Goal: Task Accomplishment & Management: Manage account settings

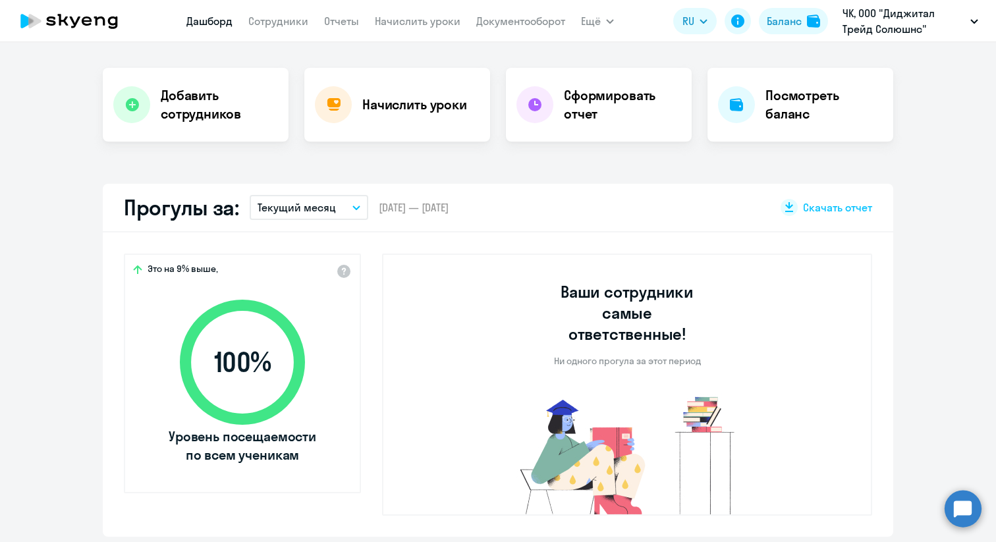
scroll to position [259, 0]
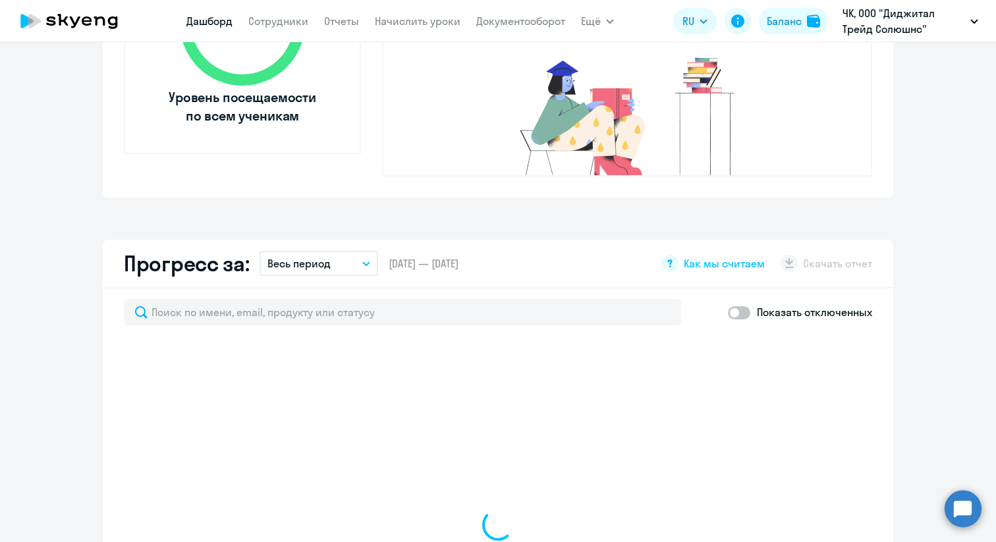
select select "30"
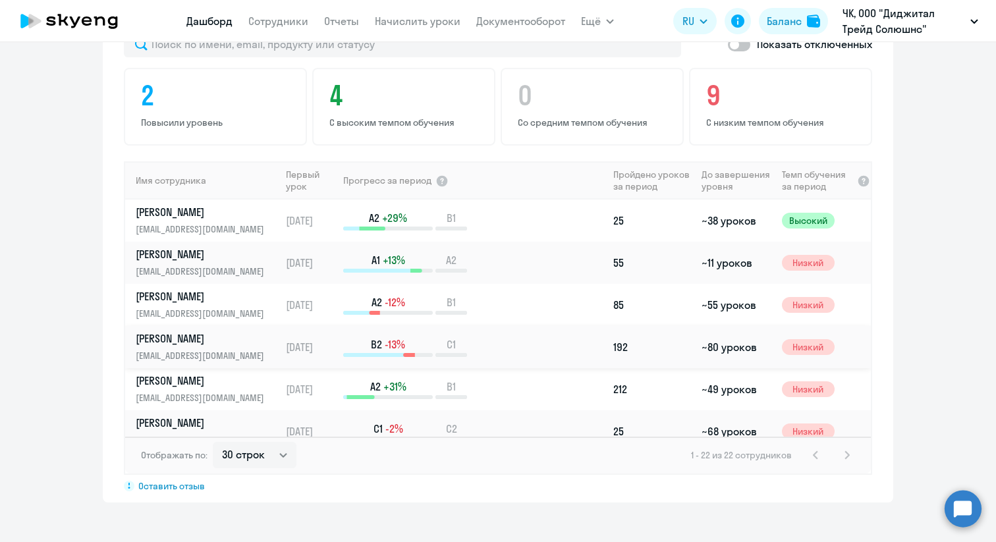
scroll to position [864, 0]
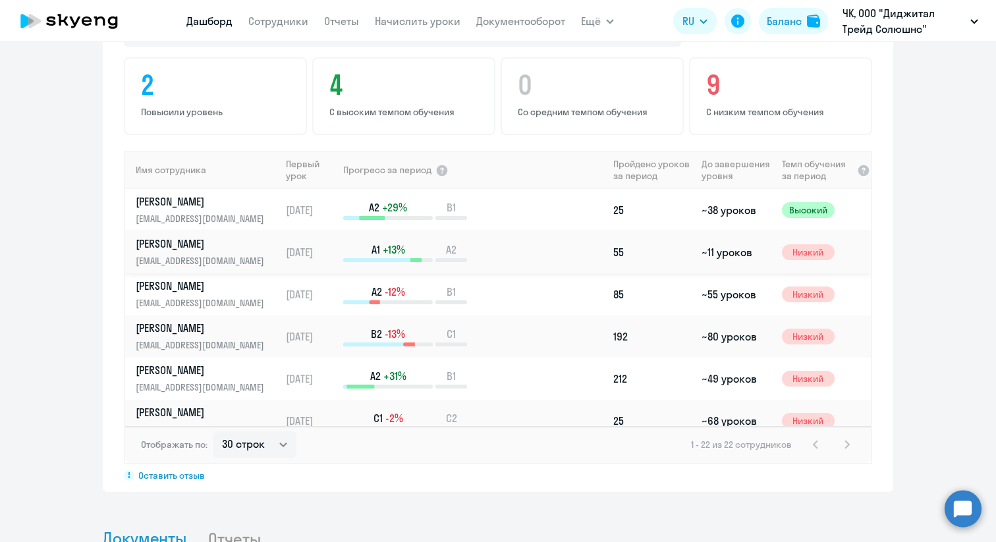
click at [213, 236] on p "[PERSON_NAME]" at bounding box center [204, 243] width 136 height 14
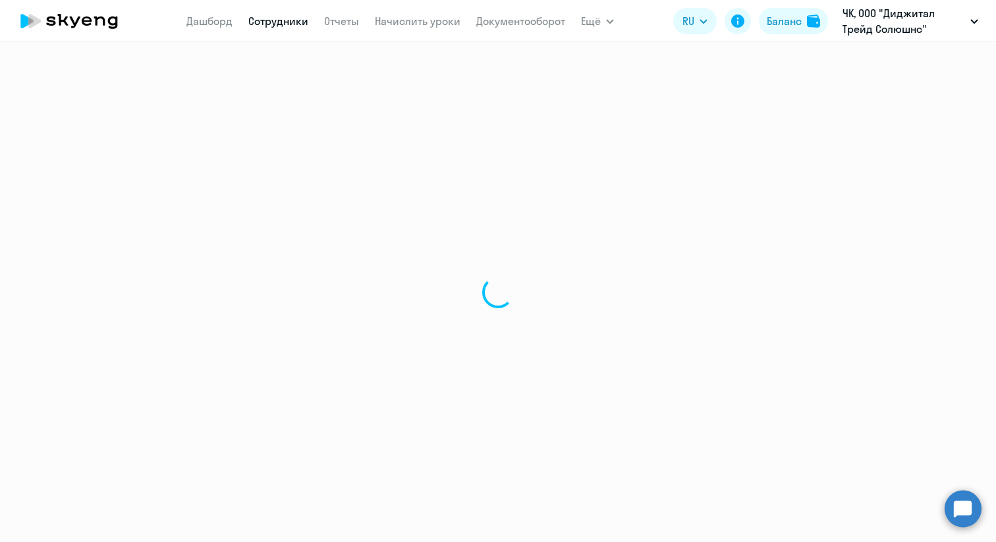
select select "english"
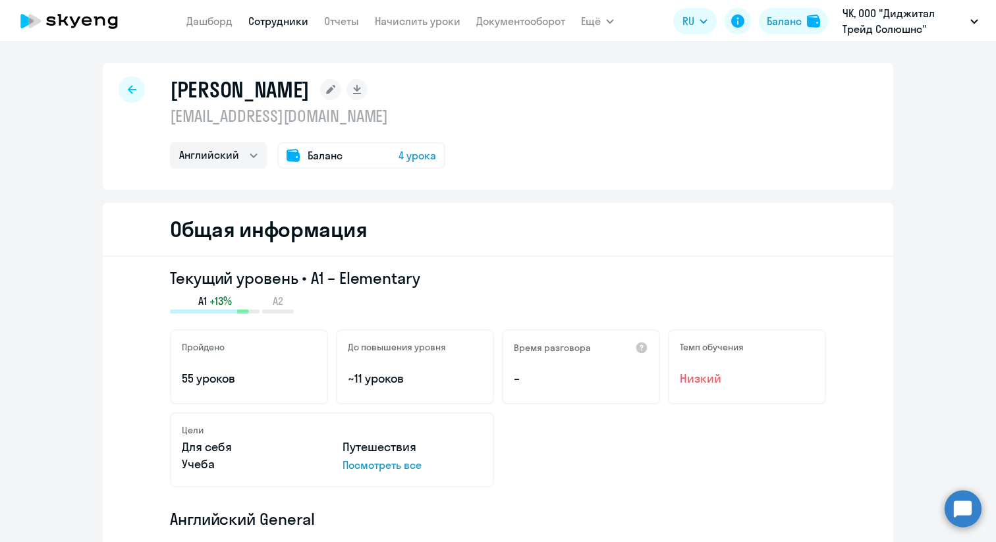
click at [403, 151] on span "4 урока" at bounding box center [417, 156] width 38 height 16
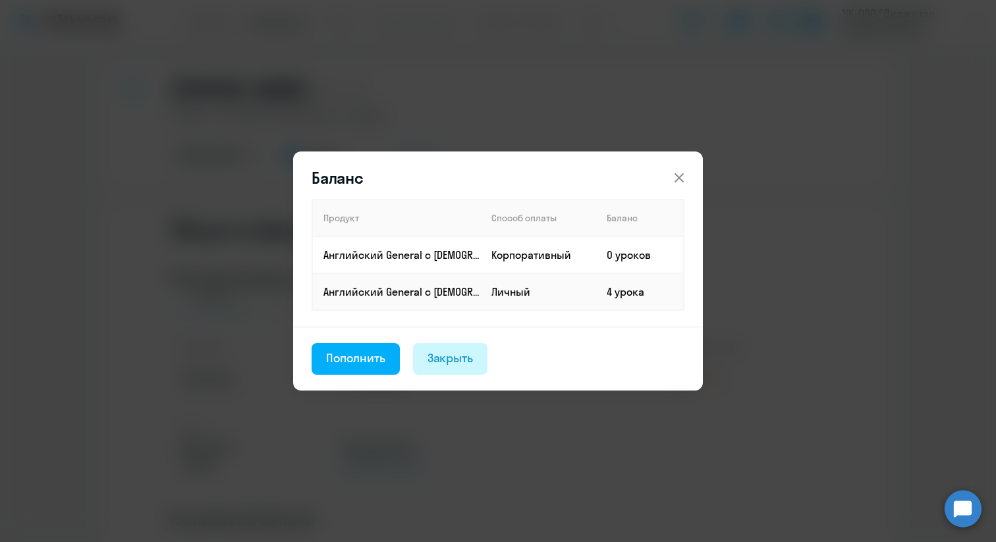
click at [453, 357] on div "Закрыть" at bounding box center [450, 358] width 46 height 17
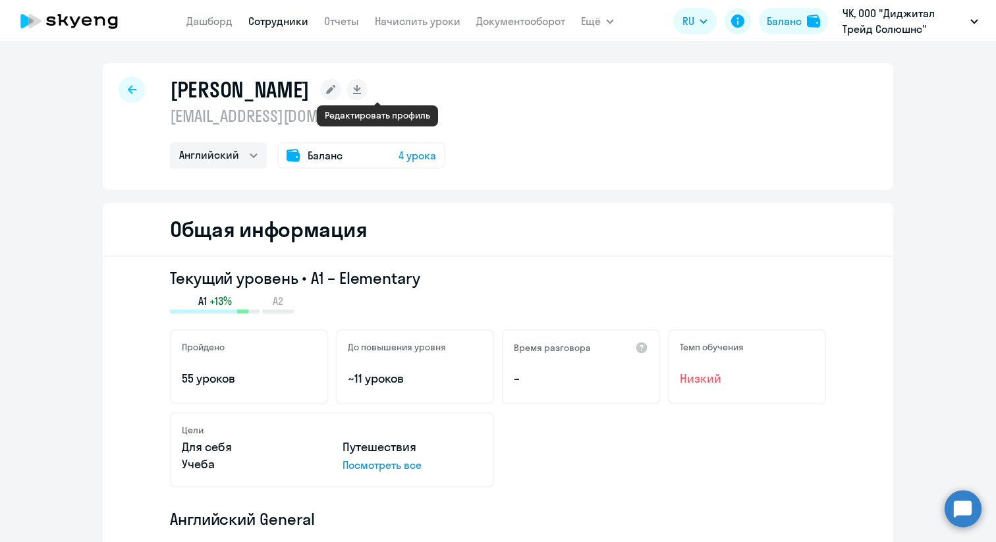
click at [335, 90] on icon at bounding box center [330, 89] width 9 height 9
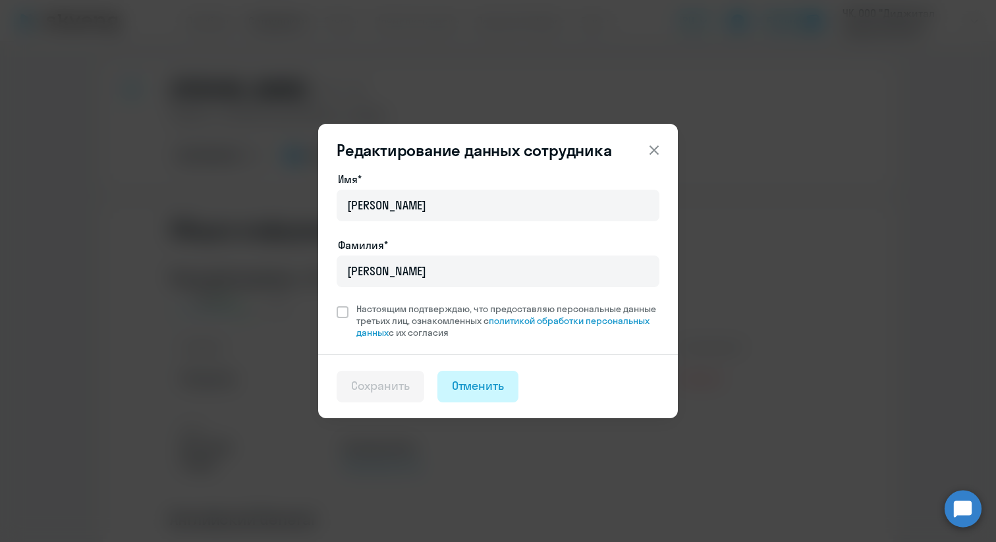
click at [480, 388] on div "Отменить" at bounding box center [478, 385] width 53 height 17
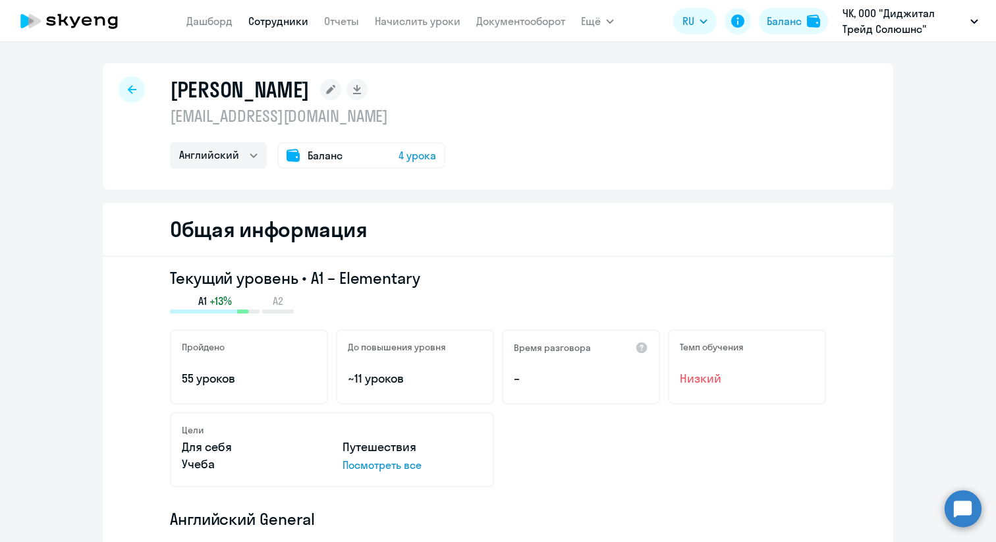
click at [134, 89] on icon at bounding box center [132, 89] width 9 height 9
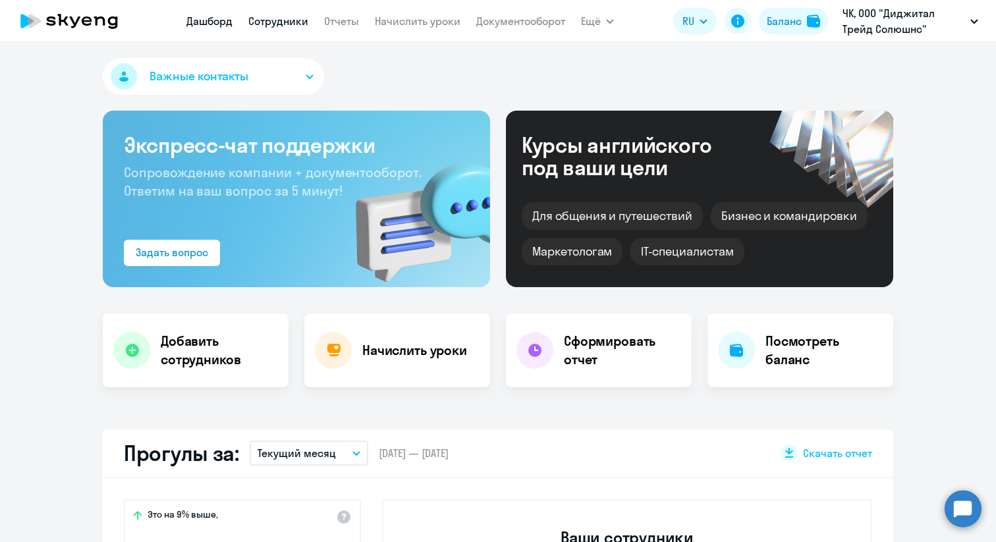
click at [275, 22] on link "Сотрудники" at bounding box center [278, 20] width 60 height 13
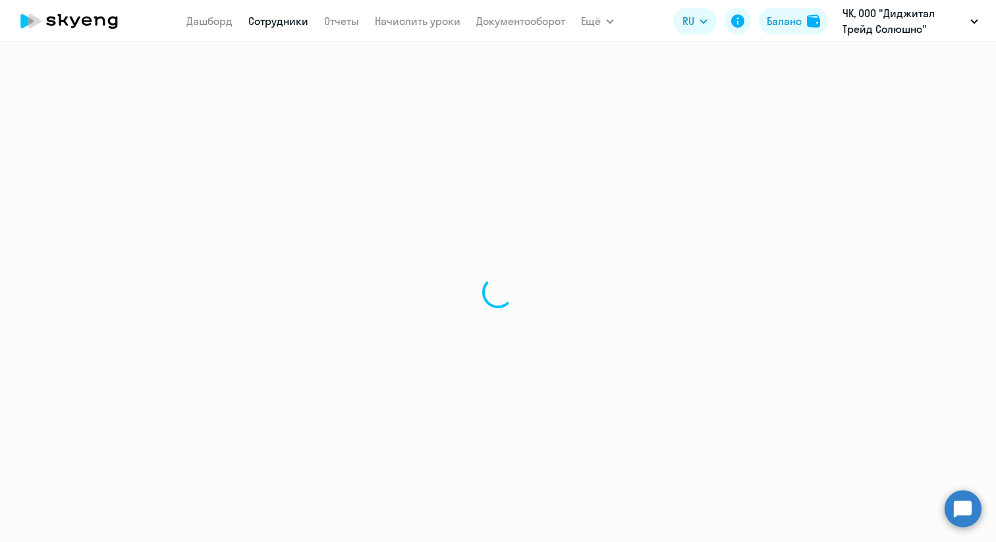
select select "30"
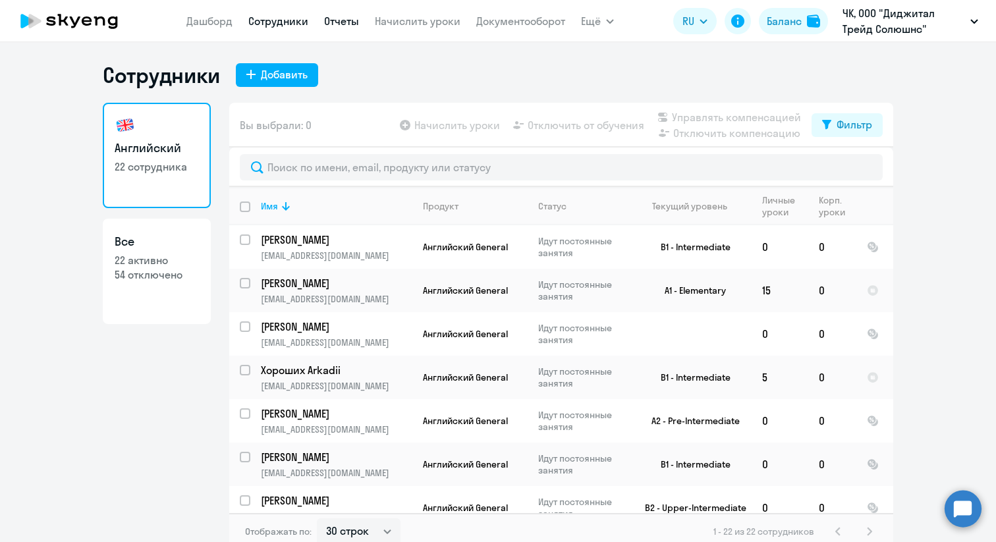
click at [340, 24] on link "Отчеты" at bounding box center [341, 20] width 35 height 13
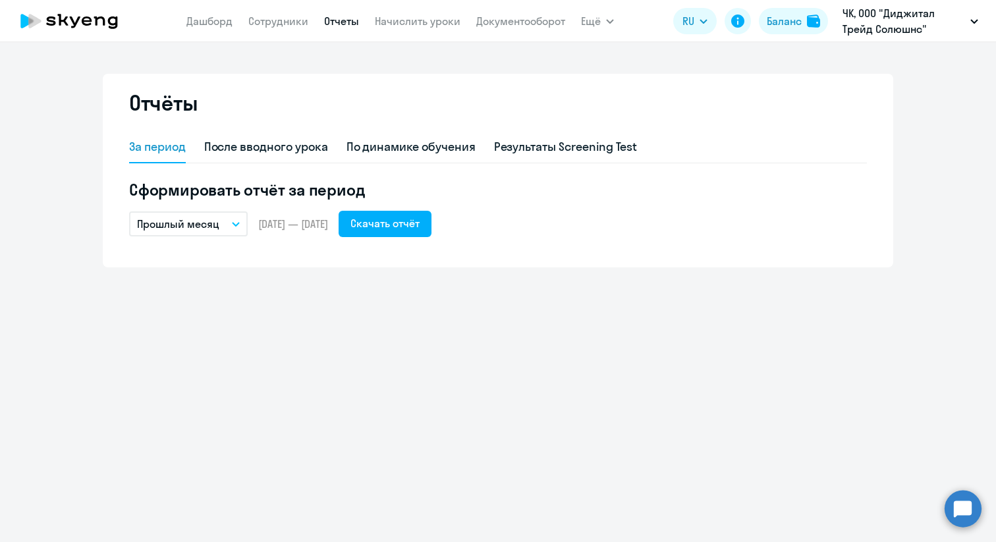
click at [402, 28] on app-menu-item-link "Начислить уроки" at bounding box center [418, 21] width 86 height 16
click at [395, 21] on link "Начислить уроки" at bounding box center [418, 20] width 86 height 13
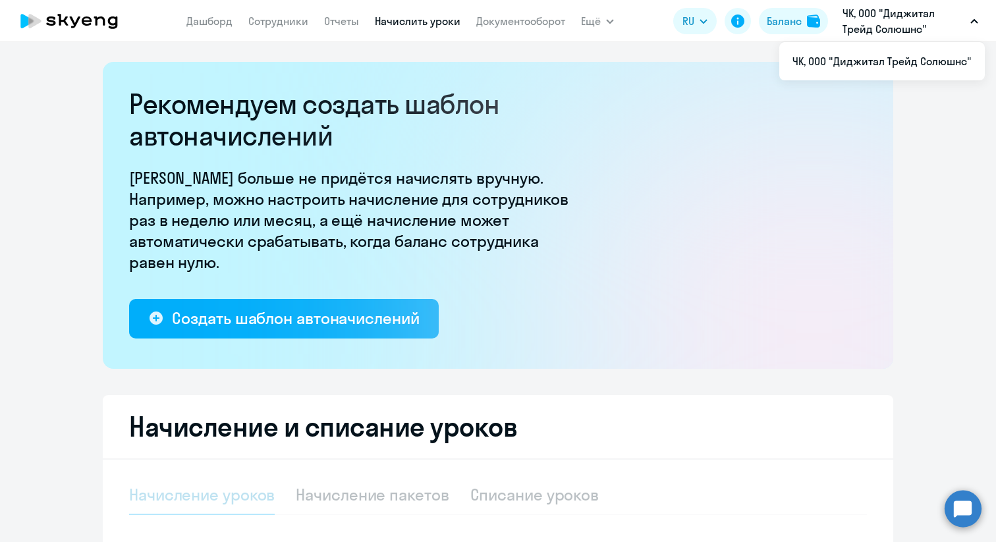
click at [892, 19] on p "ЧК, ООО "Диджитал Трейд Солюшнс"" at bounding box center [903, 21] width 123 height 32
select select "10"
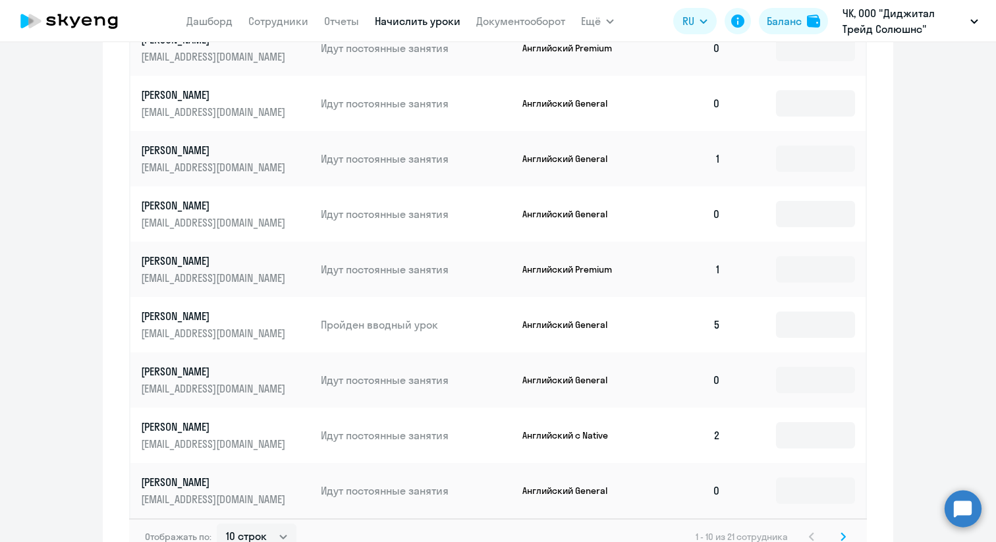
scroll to position [817, 0]
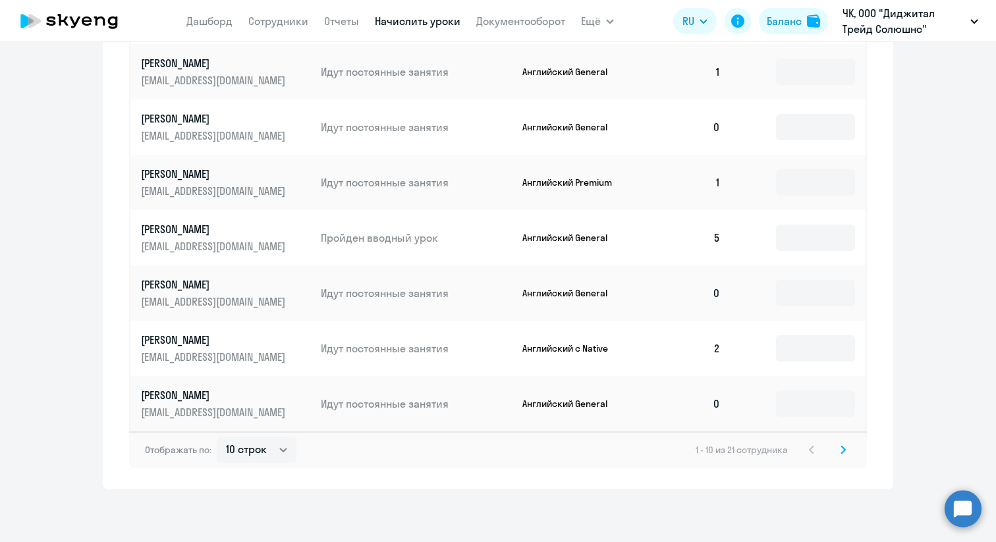
click at [842, 449] on icon at bounding box center [842, 449] width 5 height 9
click at [607, 347] on p "Английский General" at bounding box center [571, 349] width 99 height 12
click at [704, 348] on td "0" at bounding box center [685, 348] width 92 height 55
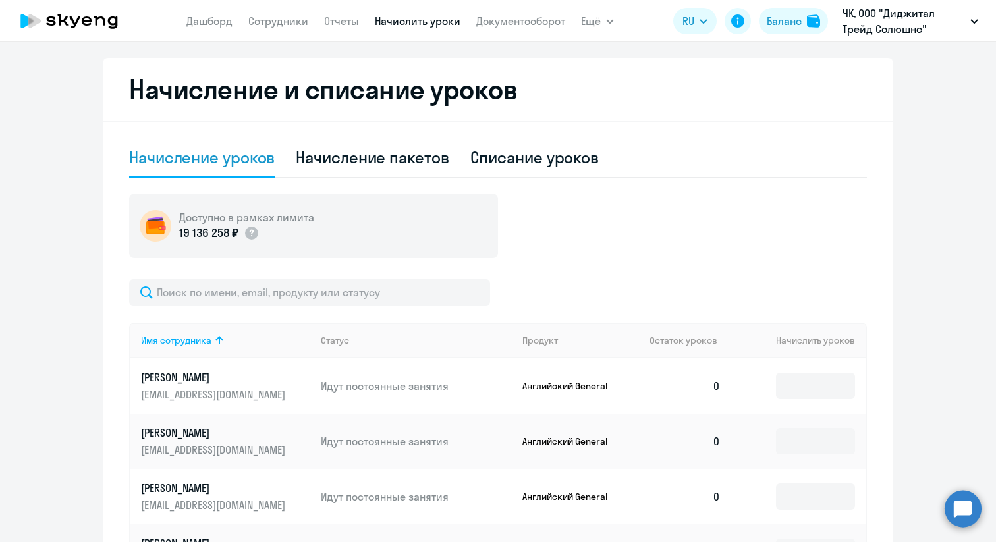
scroll to position [362, 0]
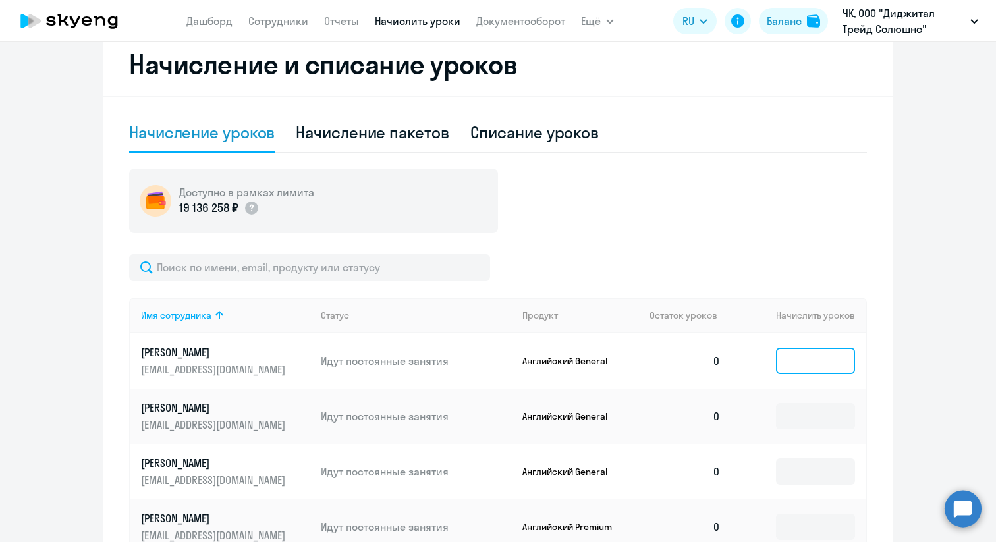
click at [815, 353] on input at bounding box center [815, 361] width 79 height 26
click at [409, 131] on div "Начисление пакетов" at bounding box center [372, 132] width 153 height 21
select select "10"
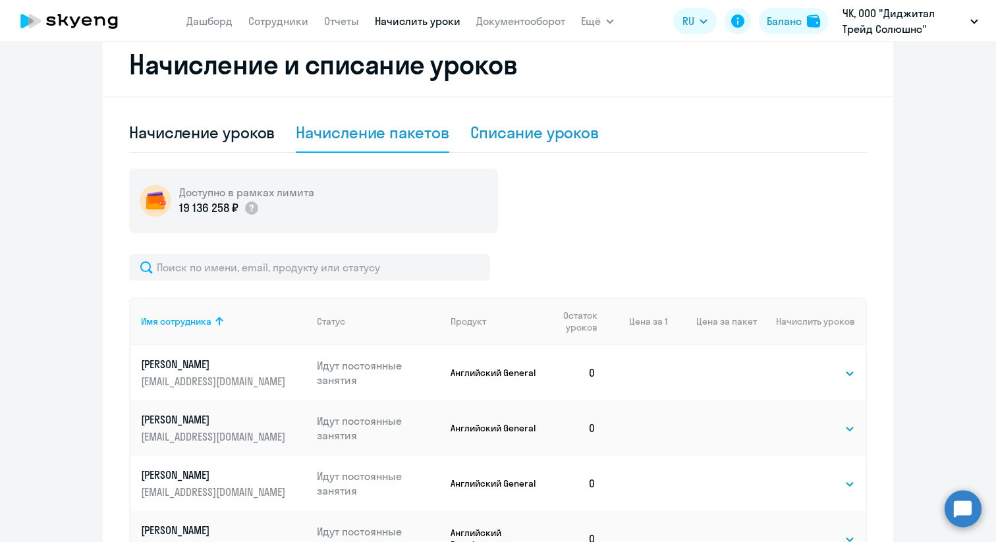
click at [485, 128] on div "Списание уроков" at bounding box center [534, 132] width 129 height 21
select select "10"
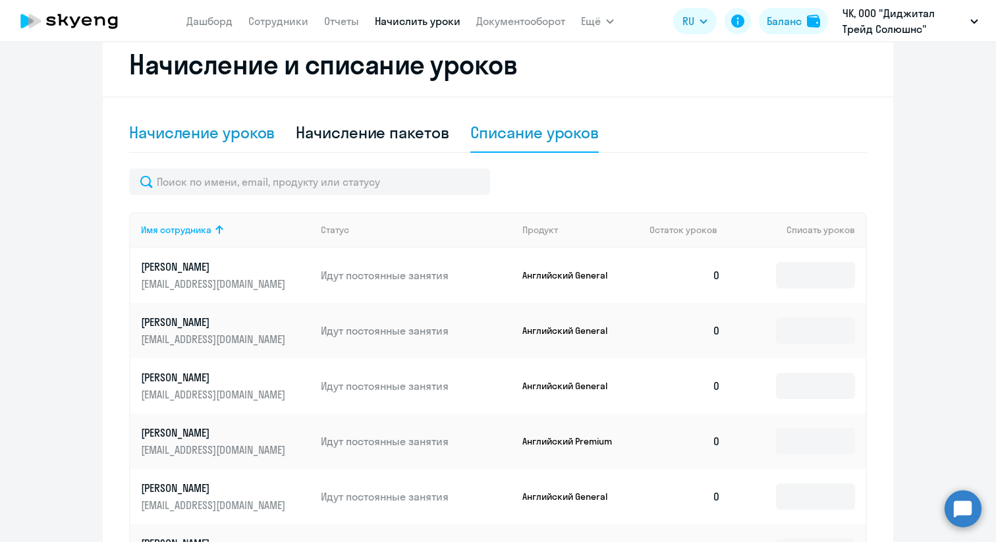
click at [223, 134] on div "Начисление уроков" at bounding box center [202, 132] width 146 height 21
select select "10"
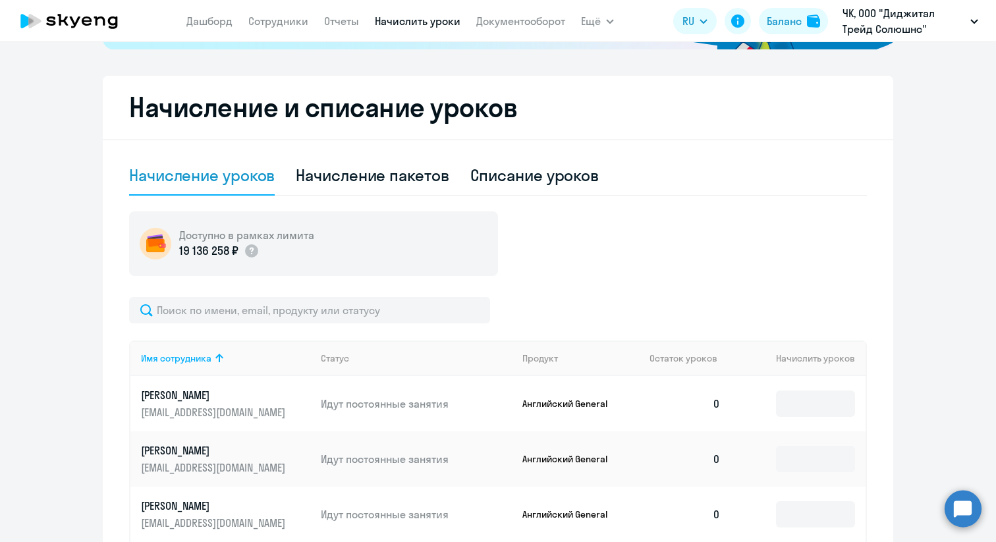
scroll to position [320, 0]
click at [348, 28] on app-menu-item-link "Отчеты" at bounding box center [341, 21] width 35 height 16
click at [338, 22] on link "Отчеты" at bounding box center [341, 20] width 35 height 13
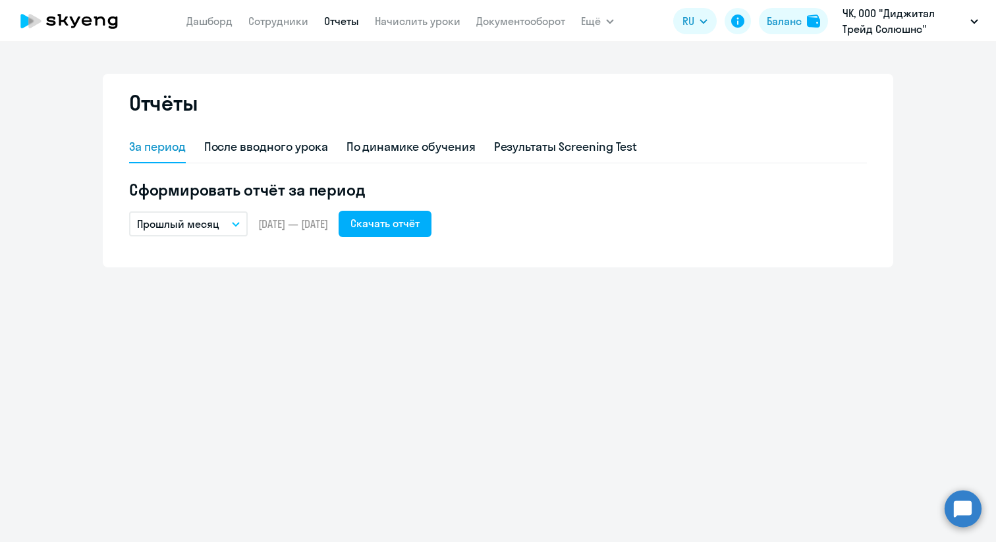
click at [211, 227] on p "Прошлый месяц" at bounding box center [178, 224] width 82 height 16
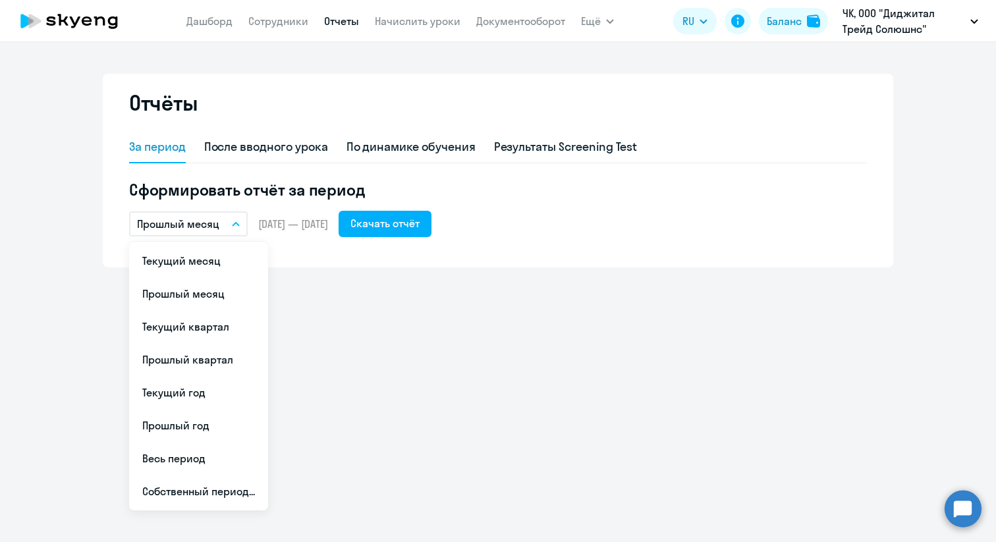
click at [211, 227] on p "Прошлый месяц" at bounding box center [178, 224] width 82 height 16
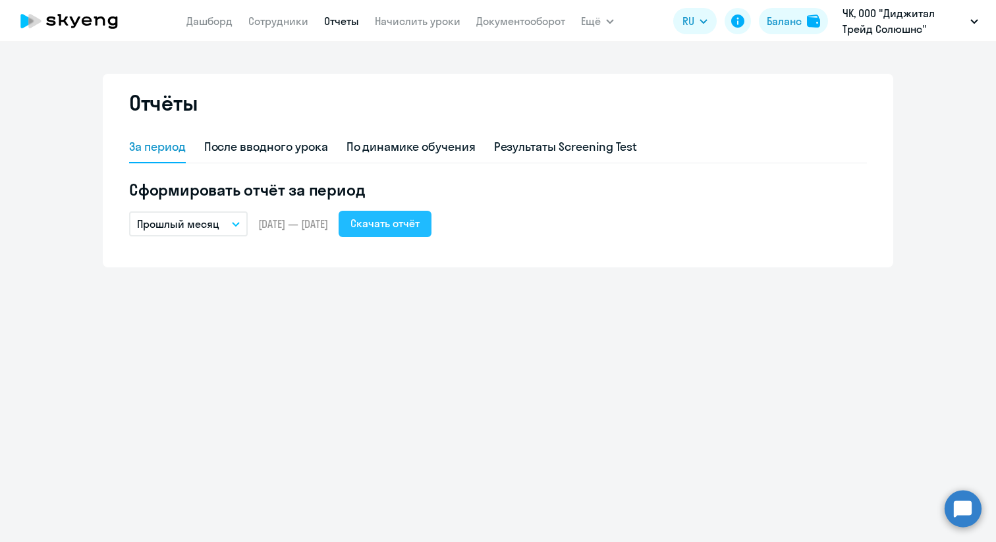
click at [420, 219] on div "Скачать отчёт" at bounding box center [384, 223] width 69 height 16
click at [293, 145] on div "После вводного урока" at bounding box center [266, 146] width 124 height 17
select select "10"
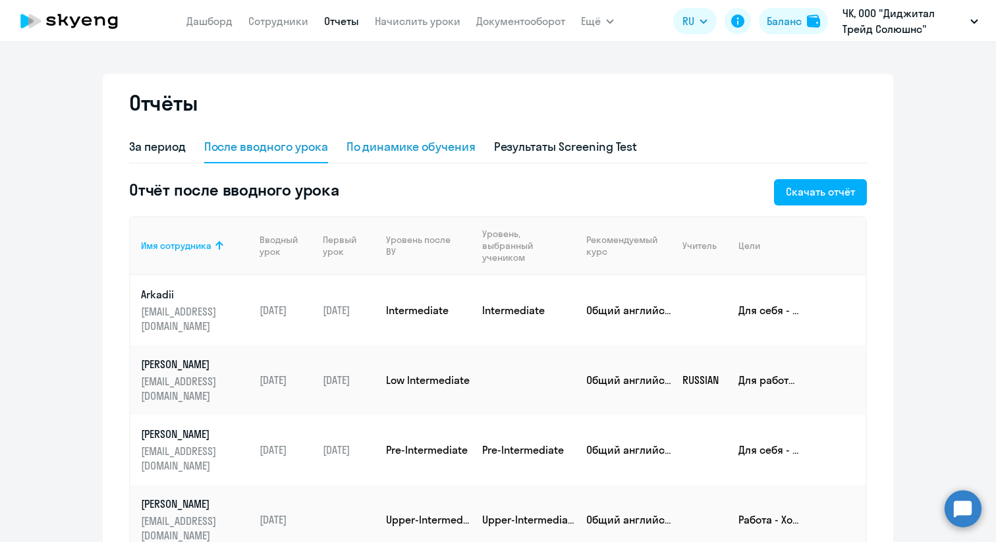
click at [410, 142] on div "По динамике обучения" at bounding box center [410, 146] width 129 height 17
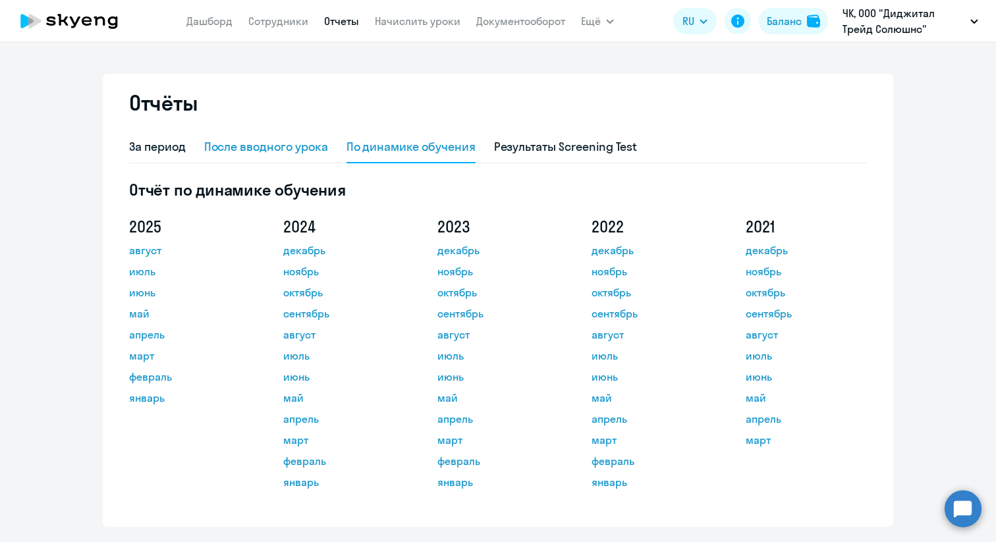
click at [303, 153] on div "После вводного урока" at bounding box center [266, 146] width 124 height 17
select select "10"
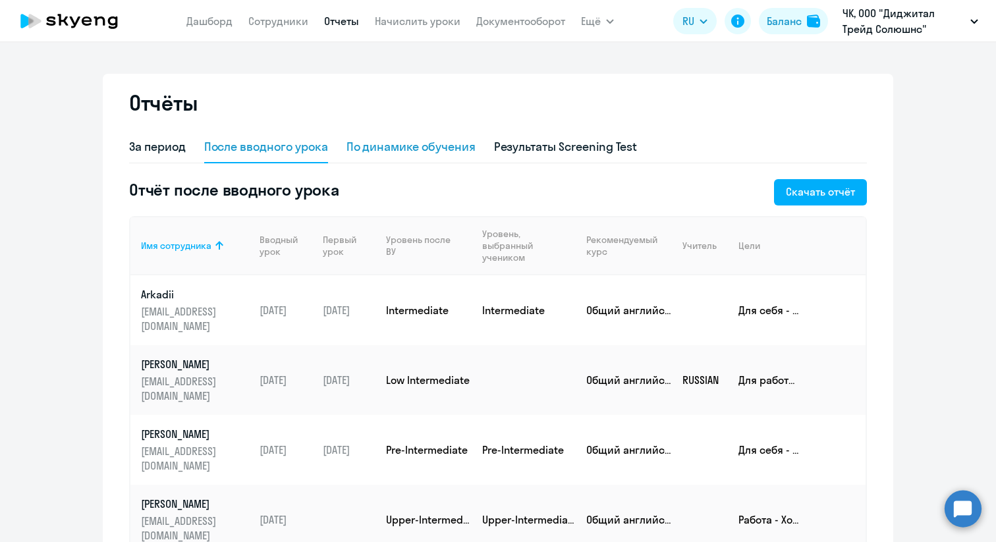
click at [425, 151] on div "По динамике обучения" at bounding box center [410, 146] width 129 height 17
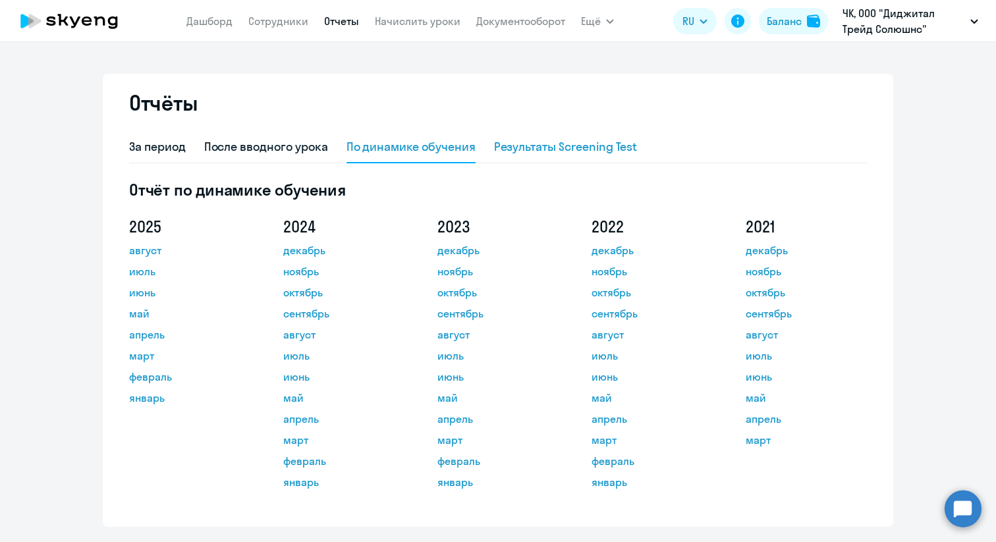
click at [543, 137] on div "Результаты Screening Test" at bounding box center [566, 148] width 144 height 32
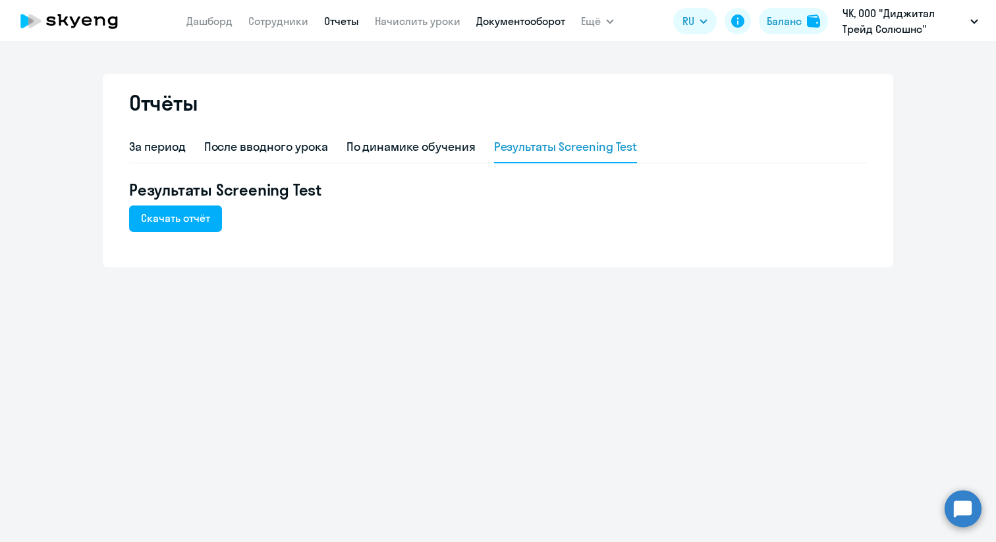
click at [514, 21] on link "Документооборот" at bounding box center [520, 20] width 89 height 13
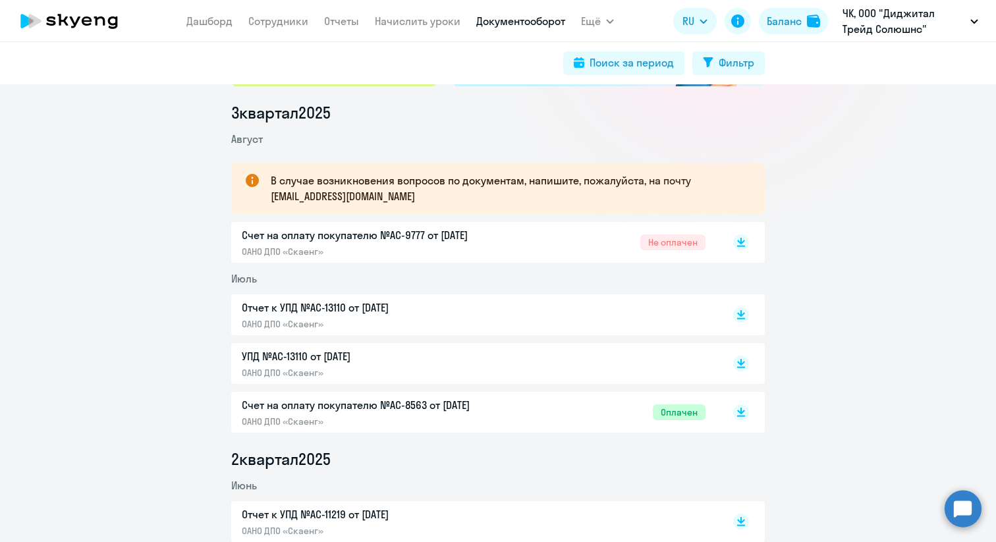
scroll to position [165, 0]
click at [590, 243] on div "Счет на оплату покупателю №AC-9777 от [DATE] ОАНО ДПО «Скаенг» Не оплачен" at bounding box center [474, 241] width 464 height 30
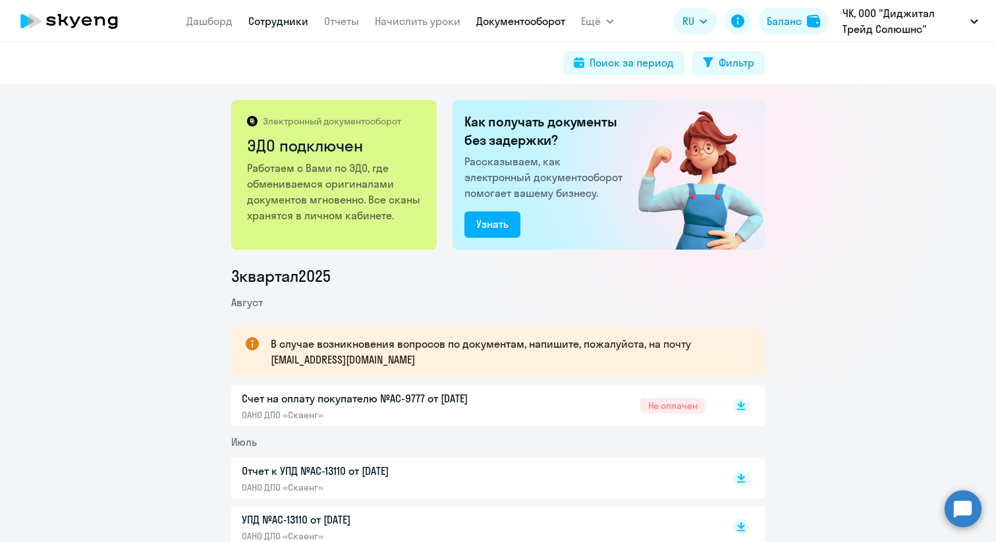
click at [283, 24] on link "Сотрудники" at bounding box center [278, 20] width 60 height 13
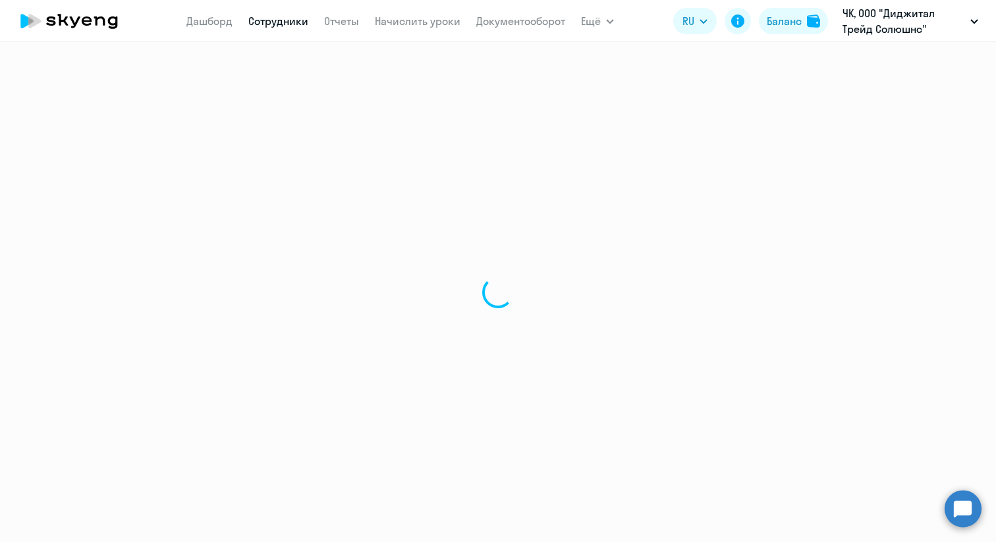
select select "30"
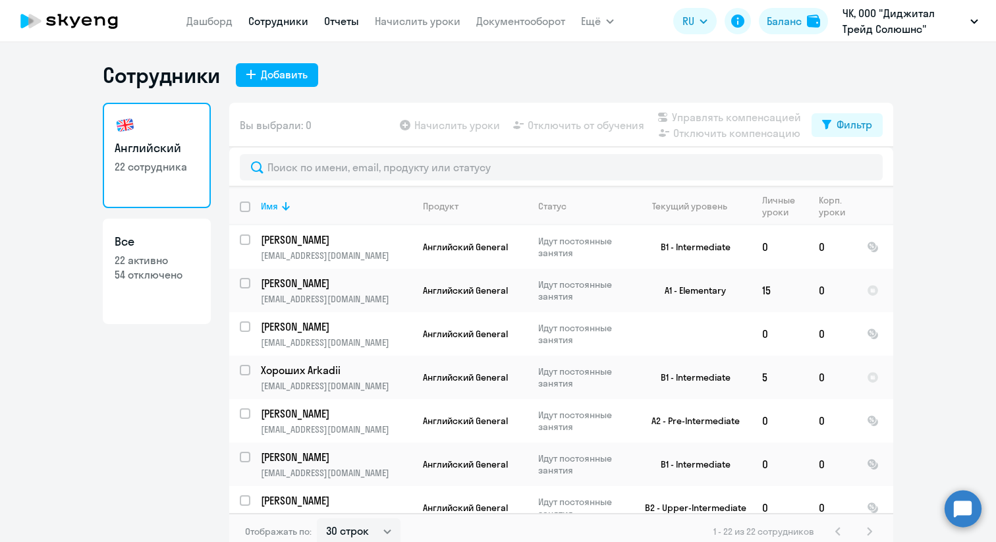
click at [330, 16] on link "Отчеты" at bounding box center [341, 20] width 35 height 13
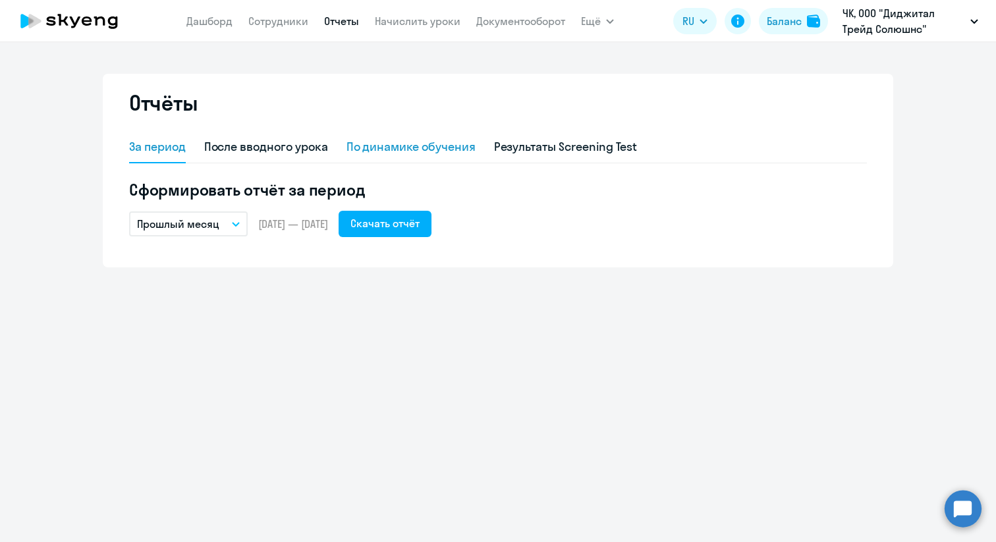
click at [392, 146] on div "По динамике обучения" at bounding box center [410, 146] width 129 height 17
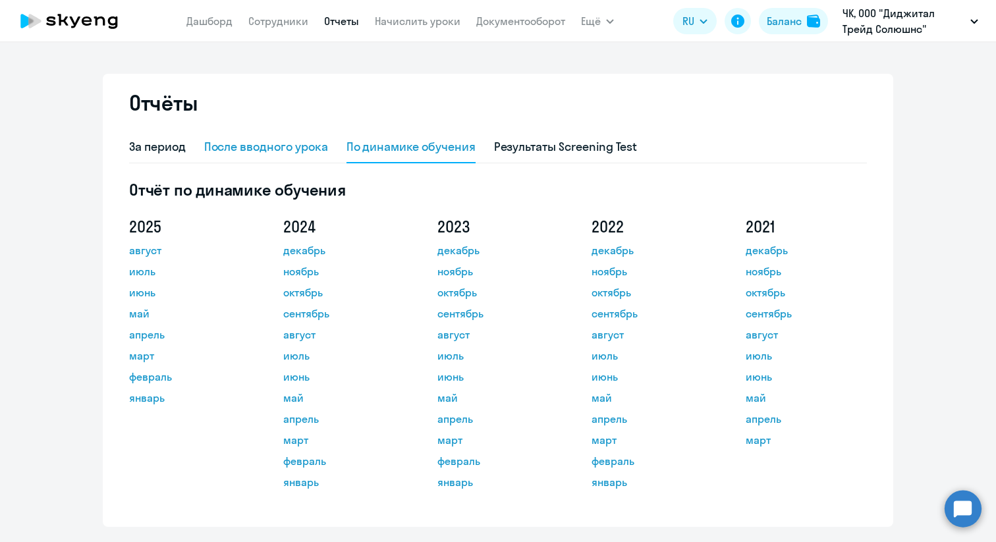
click at [285, 143] on div "После вводного урока" at bounding box center [266, 146] width 124 height 17
select select "10"
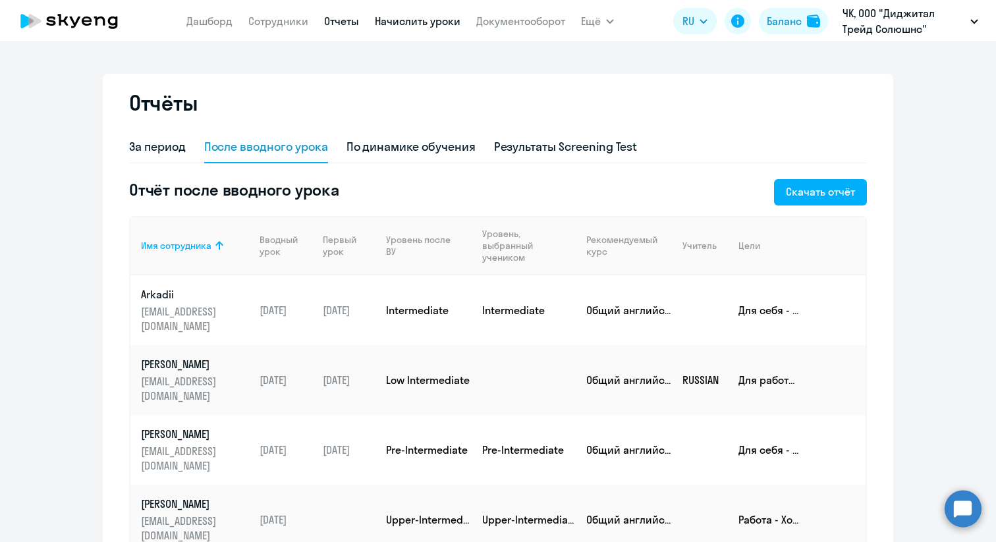
click at [441, 27] on link "Начислить уроки" at bounding box center [418, 20] width 86 height 13
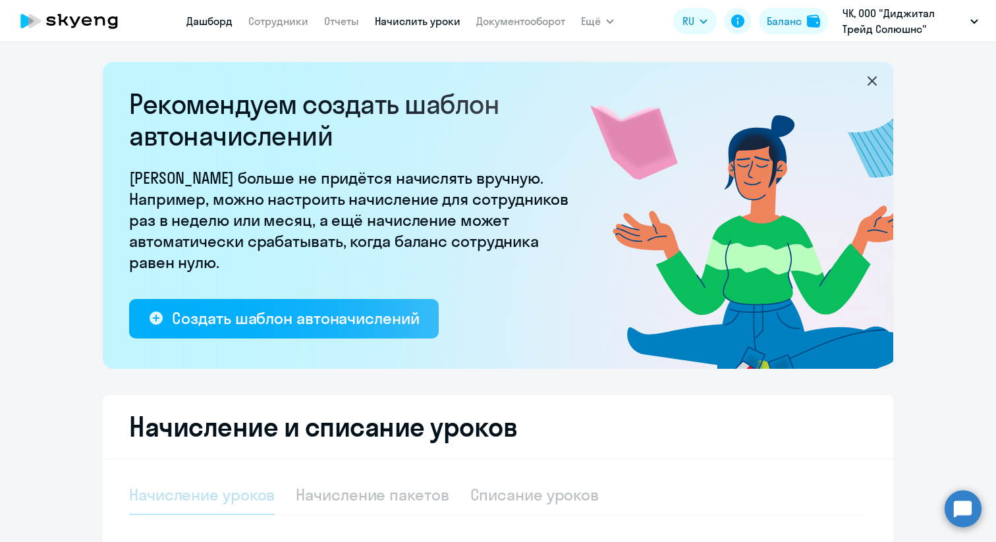
click at [218, 22] on link "Дашборд" at bounding box center [209, 20] width 46 height 13
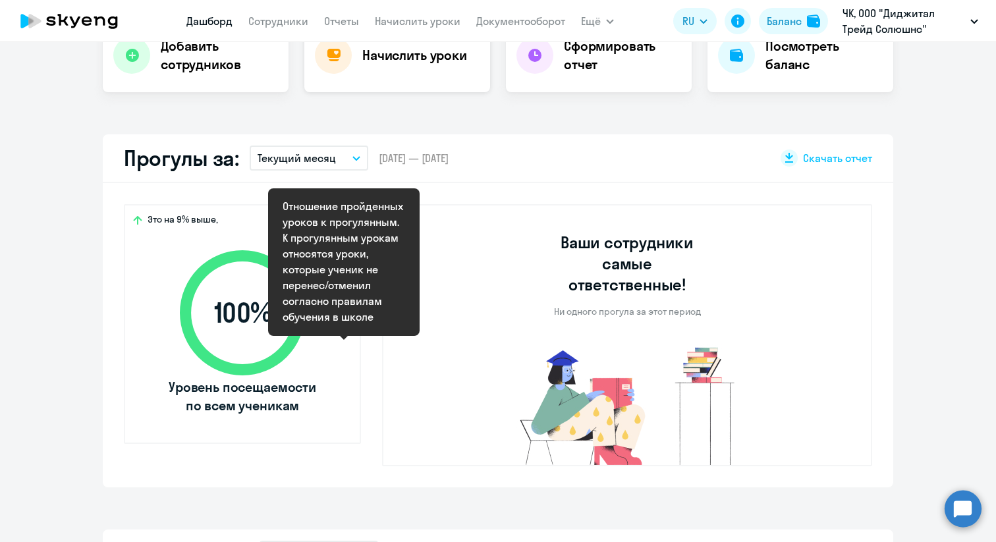
scroll to position [296, 0]
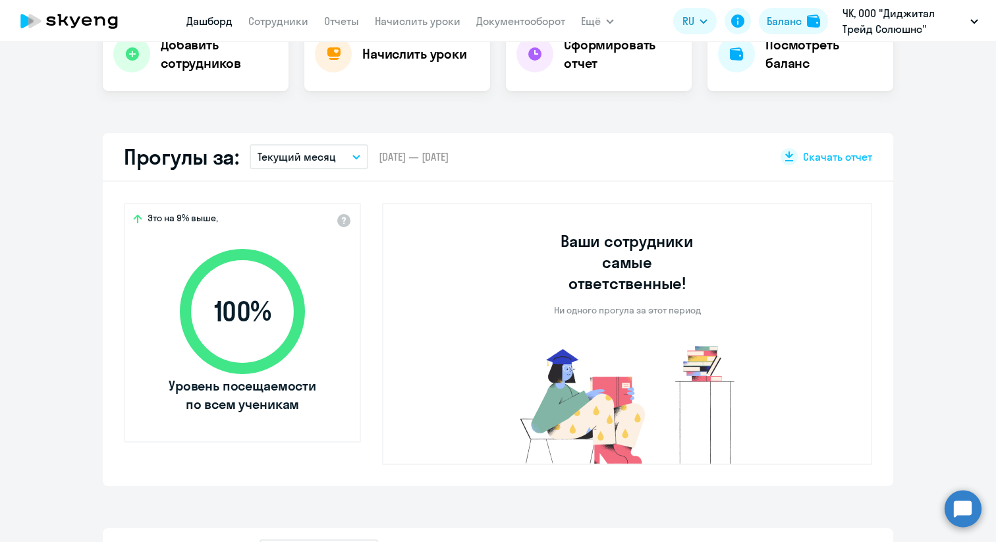
select select "30"
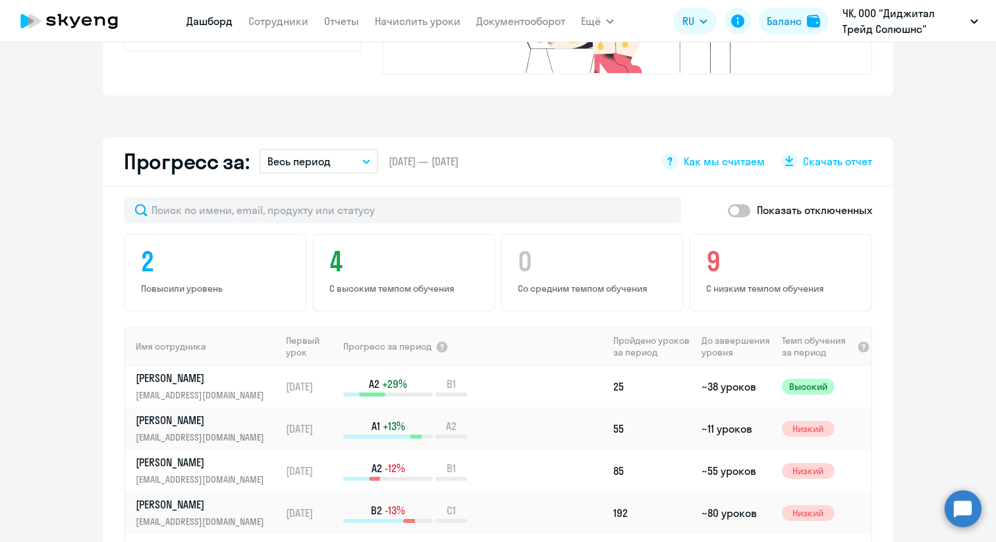
scroll to position [691, 0]
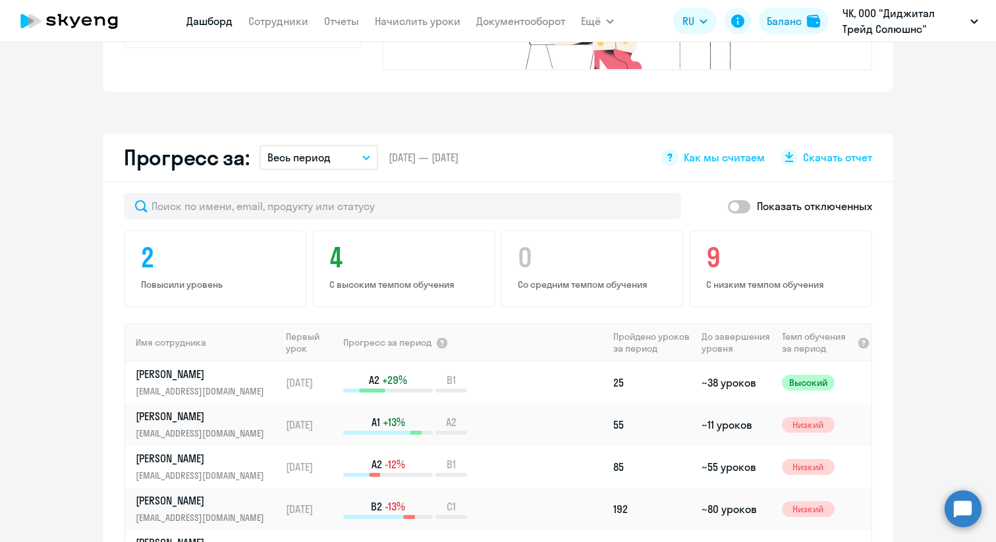
click at [333, 145] on button "Весь период" at bounding box center [319, 157] width 119 height 25
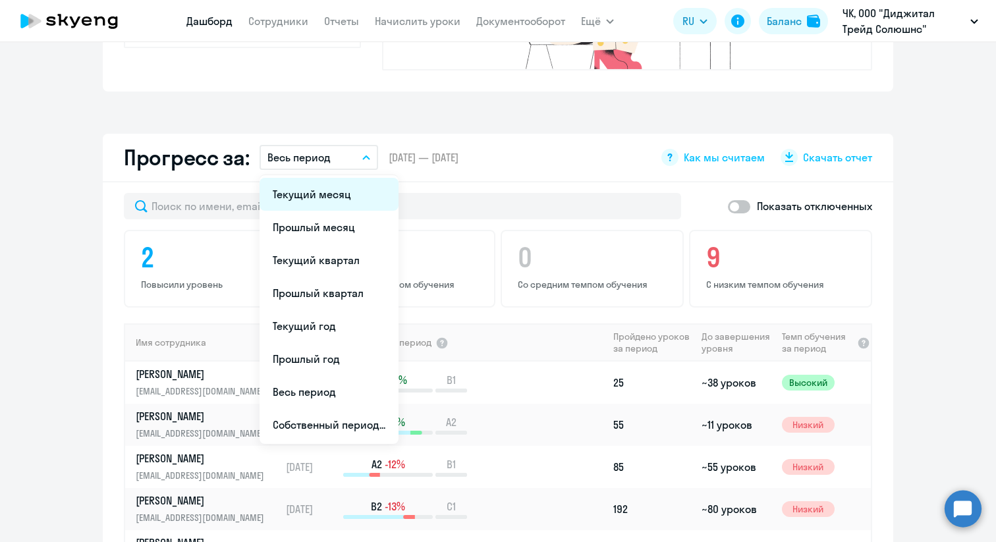
click at [330, 178] on li "Текущий месяц" at bounding box center [329, 194] width 139 height 33
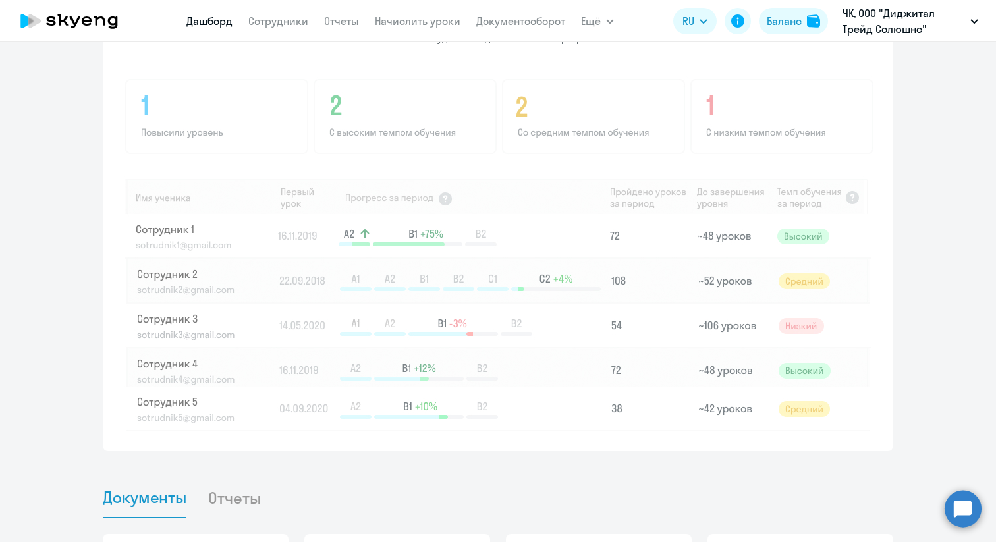
scroll to position [989, 0]
click at [355, 135] on img at bounding box center [499, 251] width 750 height 355
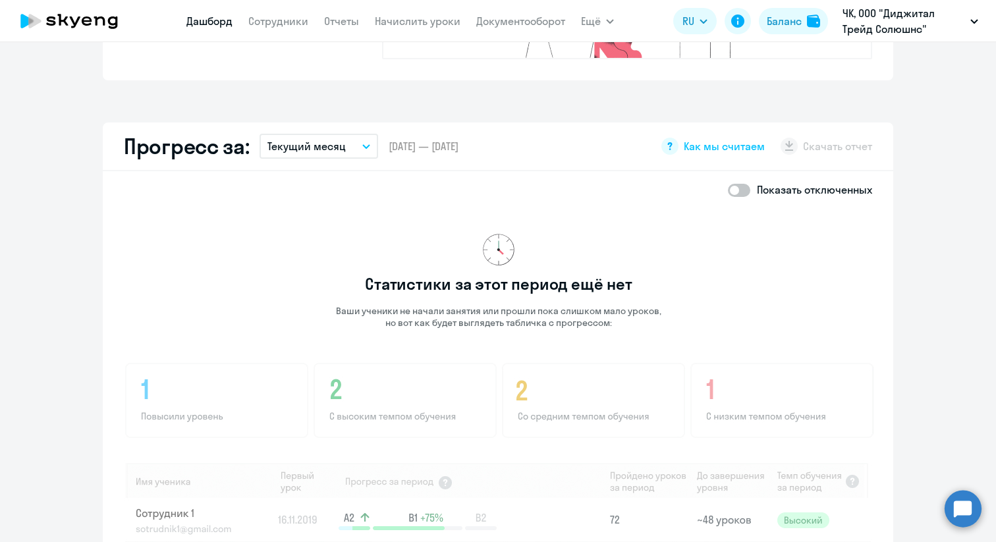
scroll to position [701, 0]
click at [346, 134] on button "Текущий месяц" at bounding box center [319, 146] width 119 height 25
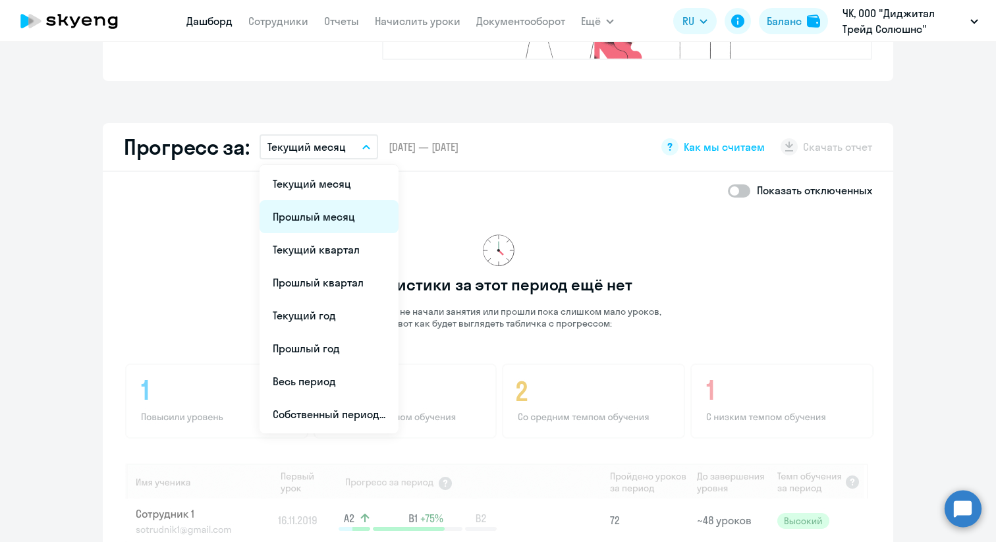
click at [329, 200] on li "Прошлый месяц" at bounding box center [329, 216] width 139 height 33
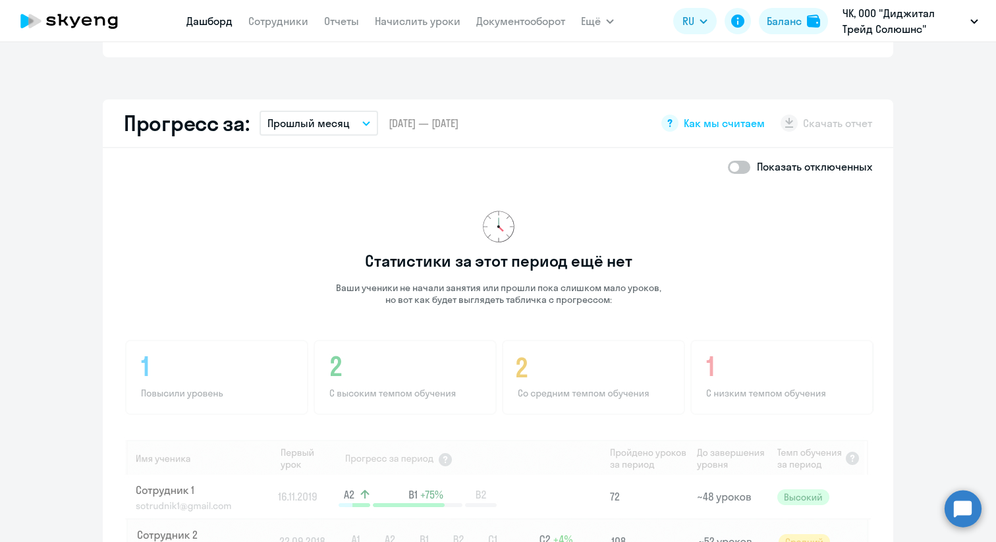
scroll to position [717, 0]
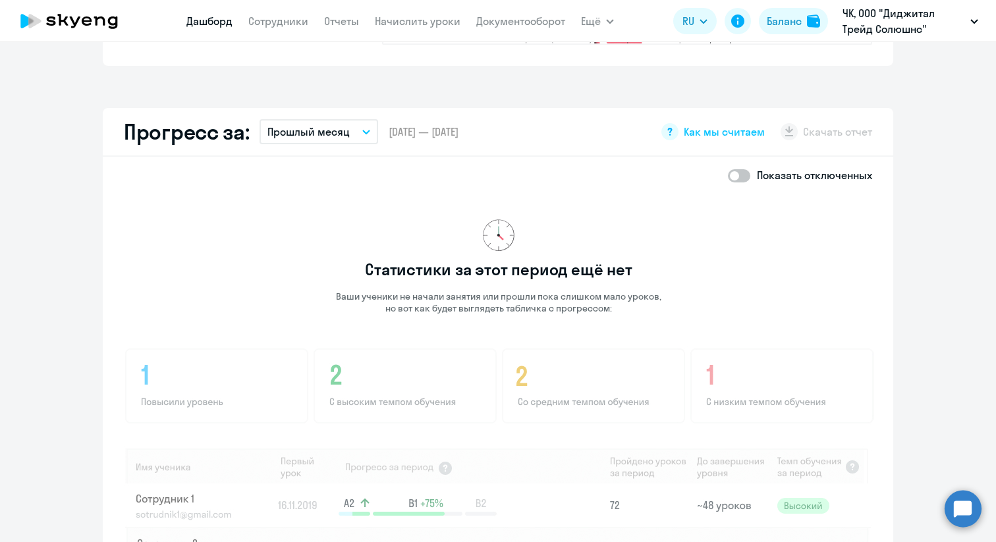
click at [349, 119] on button "Прошлый месяц" at bounding box center [319, 131] width 119 height 25
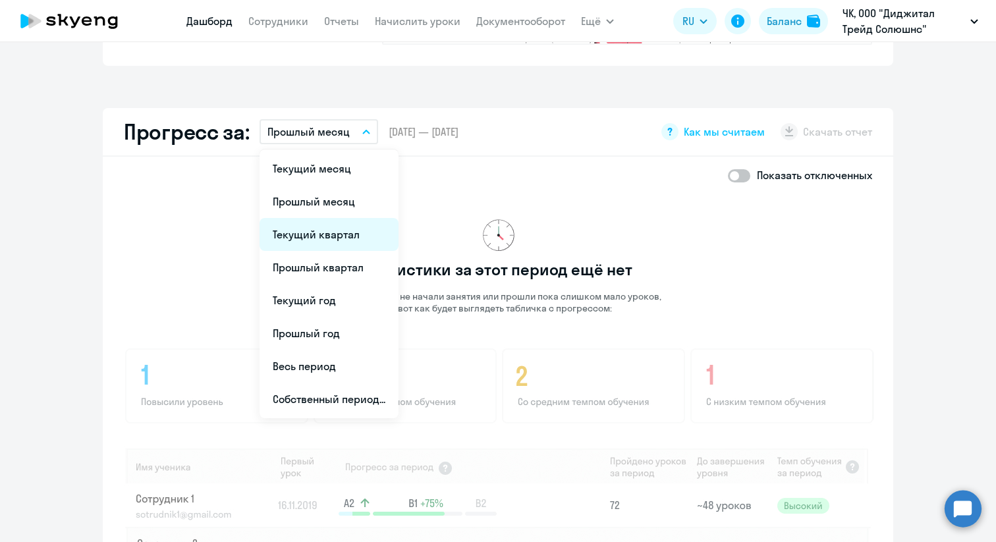
click at [342, 218] on li "Текущий квартал" at bounding box center [329, 234] width 139 height 33
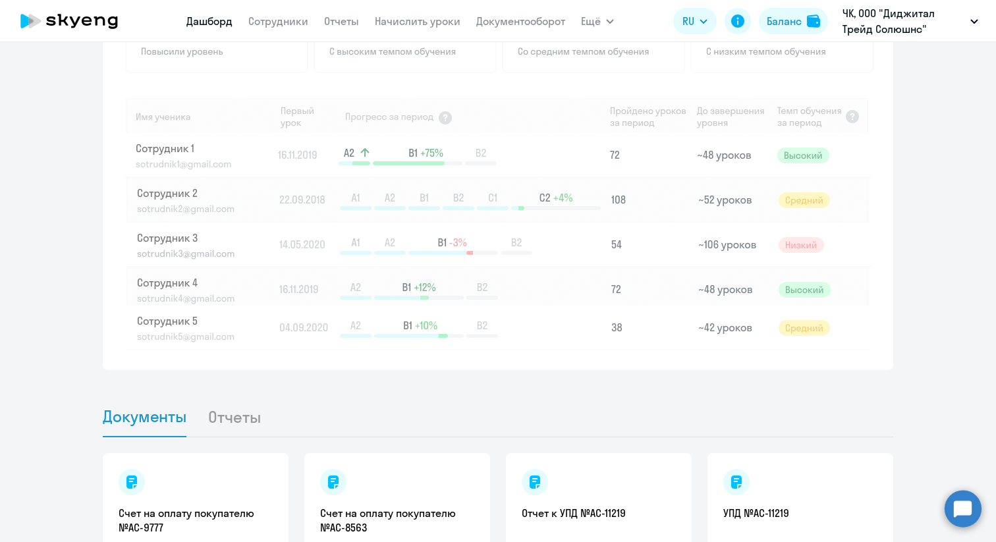
scroll to position [1176, 0]
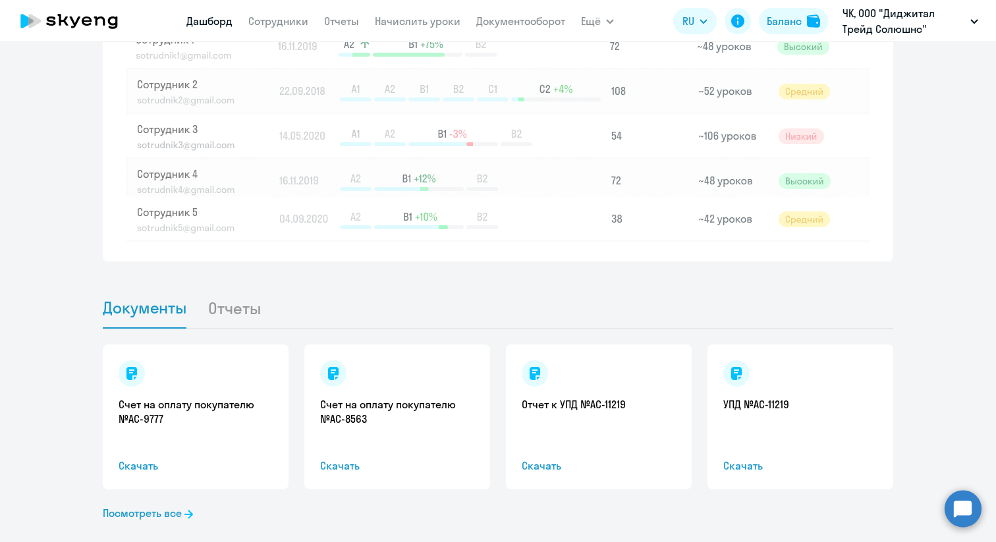
click at [238, 288] on li "Отчеты" at bounding box center [244, 308] width 74 height 40
click at [233, 291] on li "Отчеты" at bounding box center [244, 308] width 74 height 40
click at [233, 290] on li "Отчеты" at bounding box center [244, 308] width 74 height 40
click at [152, 298] on span "Документы" at bounding box center [145, 308] width 84 height 20
click at [235, 288] on li "Отчеты" at bounding box center [244, 308] width 74 height 40
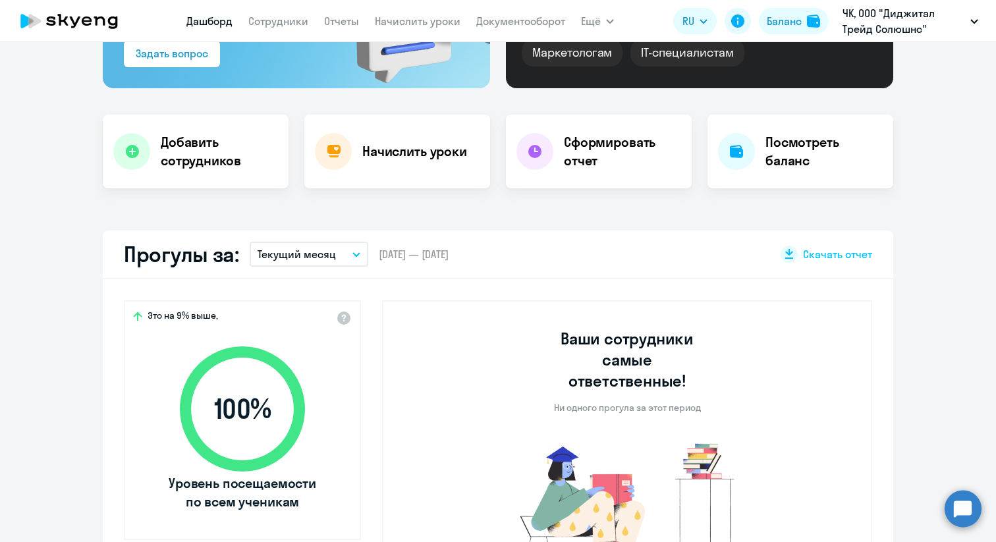
scroll to position [0, 0]
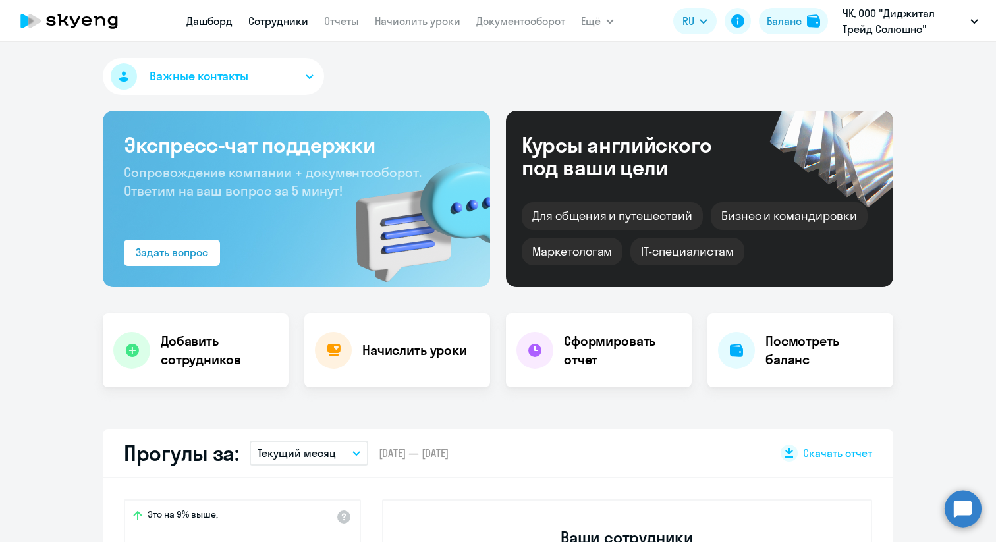
click at [294, 26] on link "Сотрудники" at bounding box center [278, 20] width 60 height 13
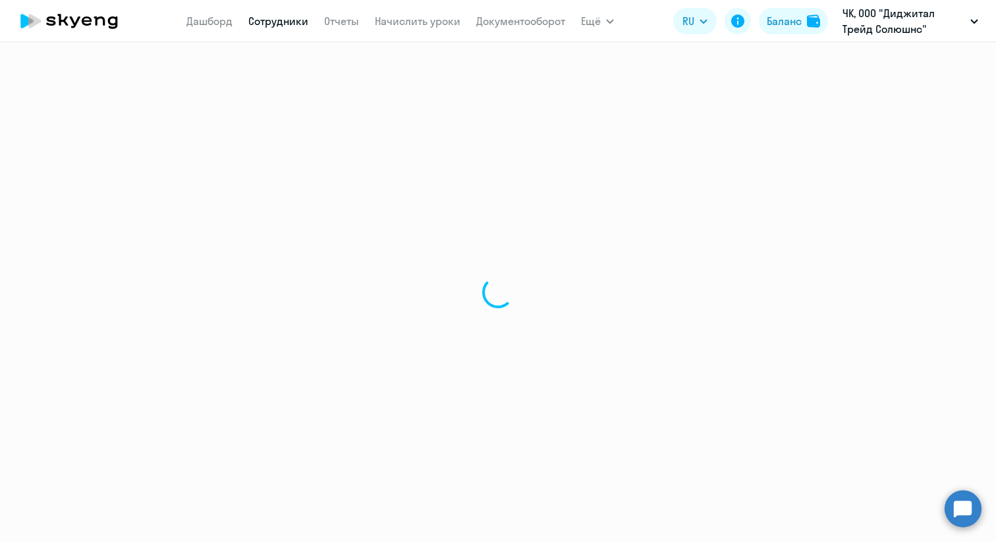
select select "30"
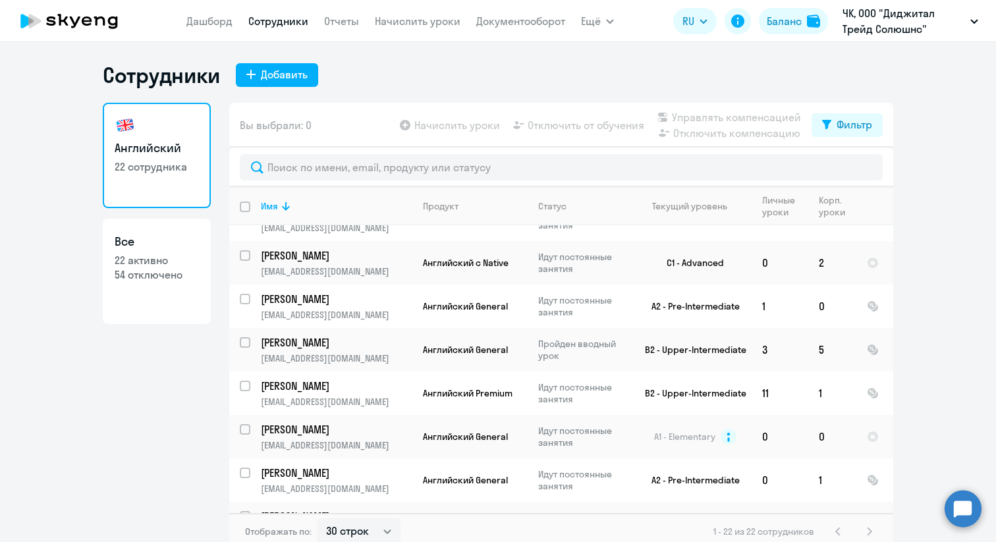
scroll to position [551, 0]
click at [247, 423] on input "select row 5810545" at bounding box center [253, 436] width 26 height 26
checkbox input "true"
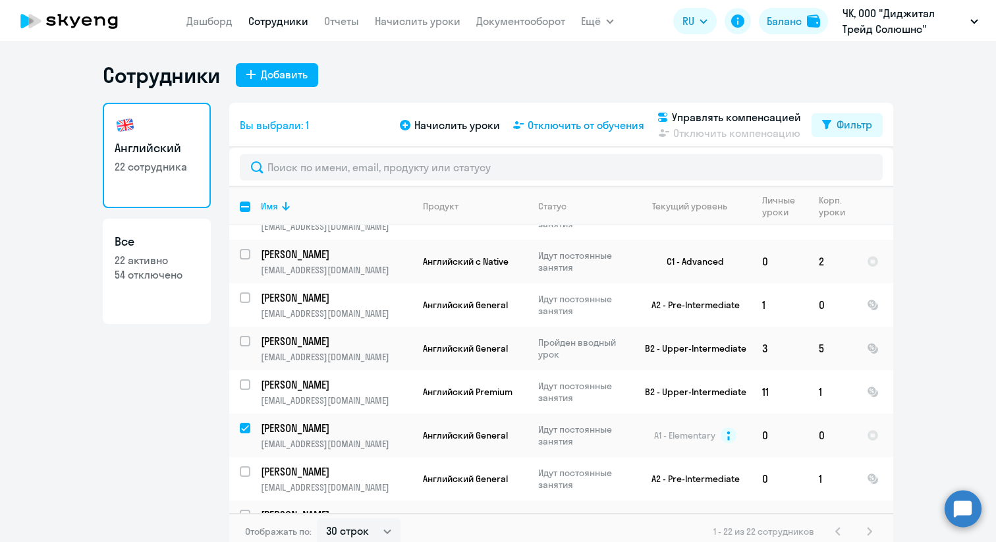
click at [588, 123] on span "Отключить от обучения" at bounding box center [586, 125] width 117 height 16
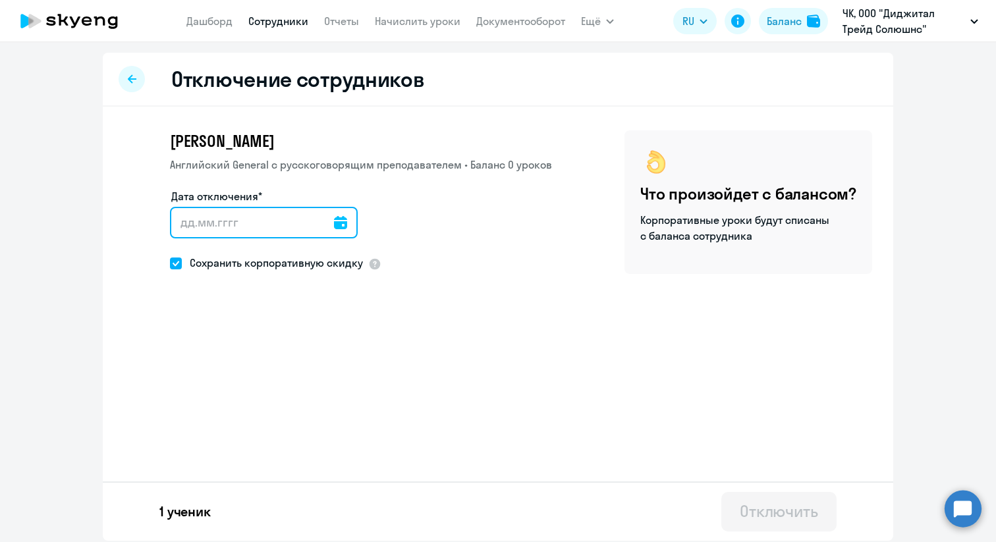
click at [203, 226] on input "Дата отключения*" at bounding box center [264, 223] width 188 height 32
click at [177, 260] on span at bounding box center [176, 264] width 12 height 12
click at [170, 263] on input "Сохранить корпоративную скидку" at bounding box center [169, 263] width 1 height 1
checkbox input "false"
click at [192, 227] on input "Дата отключения*" at bounding box center [264, 223] width 188 height 32
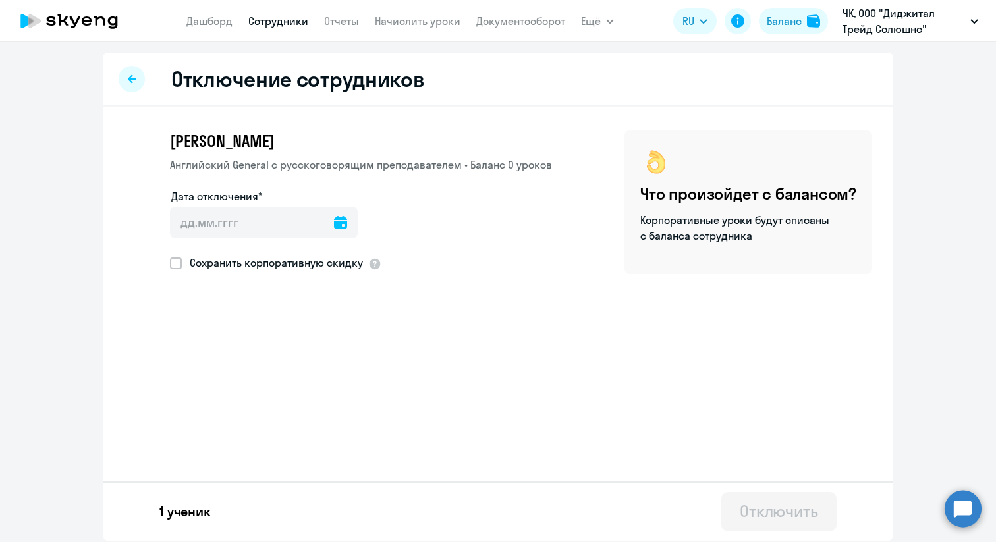
click at [334, 223] on icon at bounding box center [340, 222] width 13 height 13
click at [294, 424] on span "29" at bounding box center [294, 426] width 24 height 24
click at [319, 426] on span "30" at bounding box center [320, 426] width 24 height 24
type input "30.08.2025"
type input "30.8.2025"
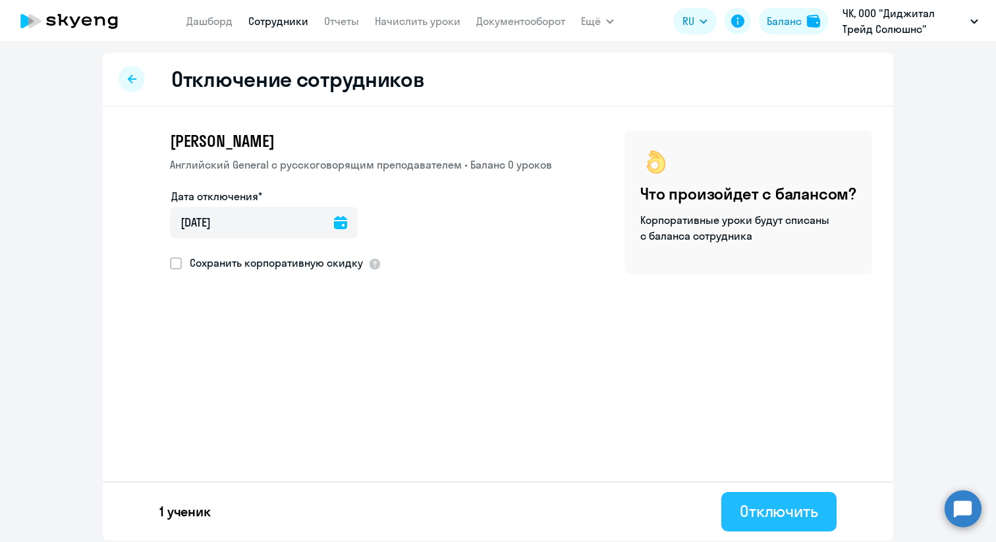
click at [774, 507] on div "Отключить" at bounding box center [779, 511] width 78 height 21
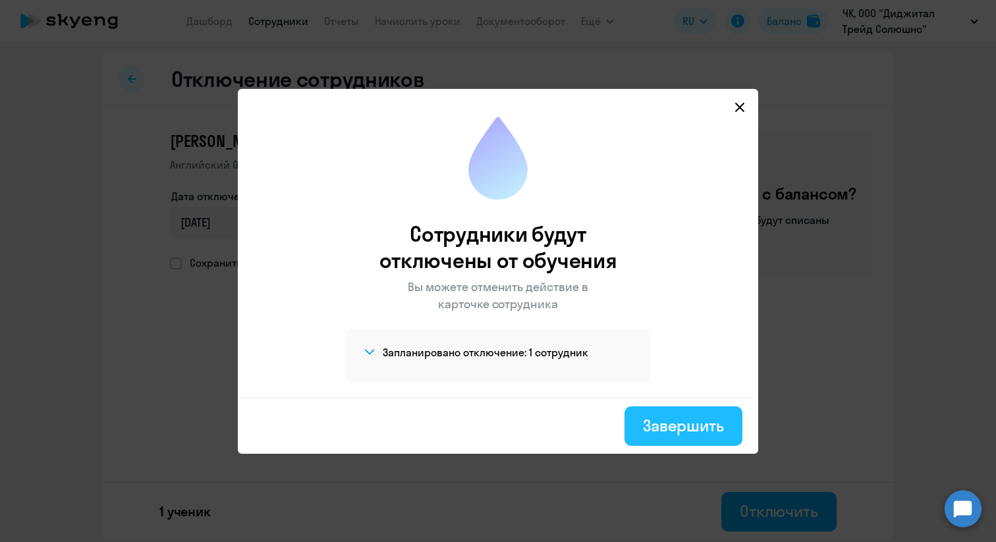
click at [706, 432] on div "Завершить" at bounding box center [683, 425] width 81 height 21
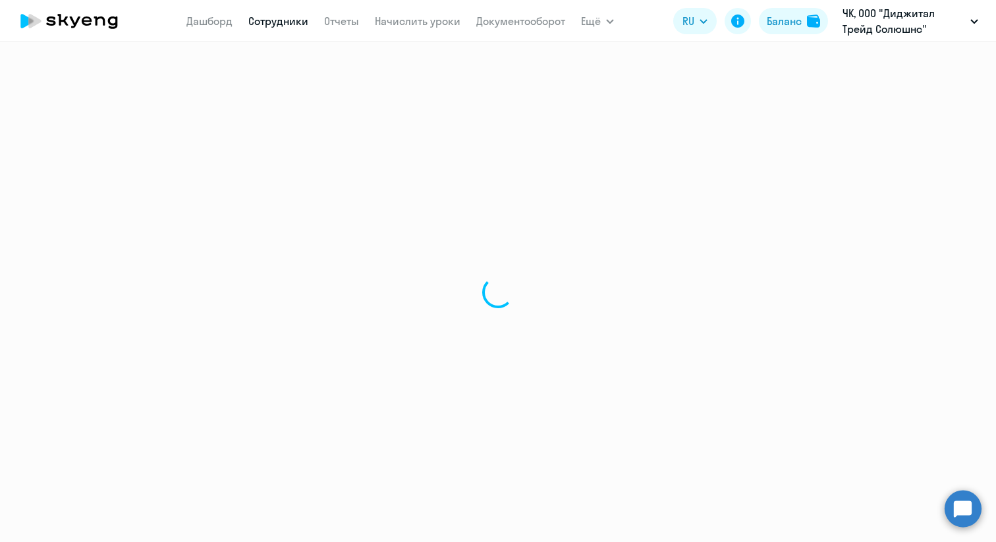
select select "30"
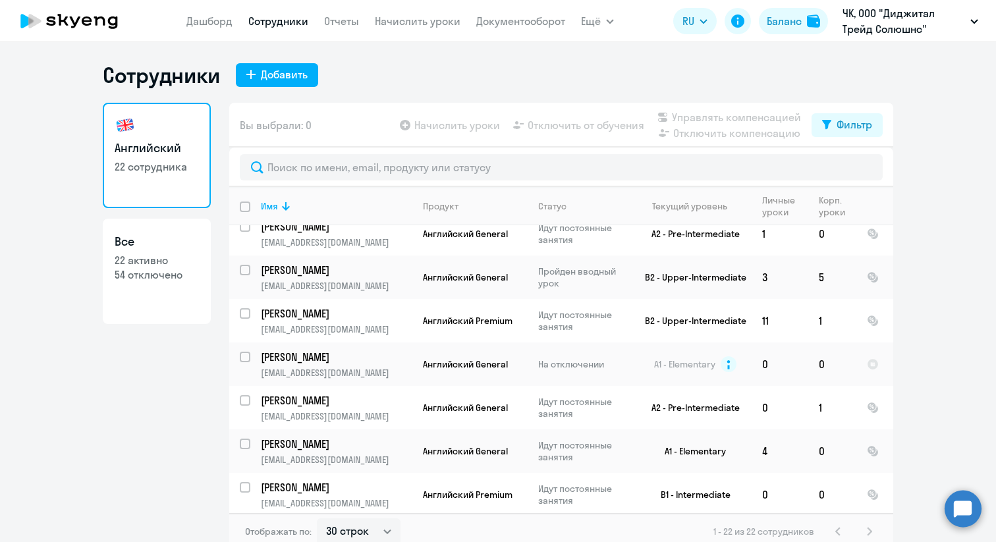
scroll to position [624, 0]
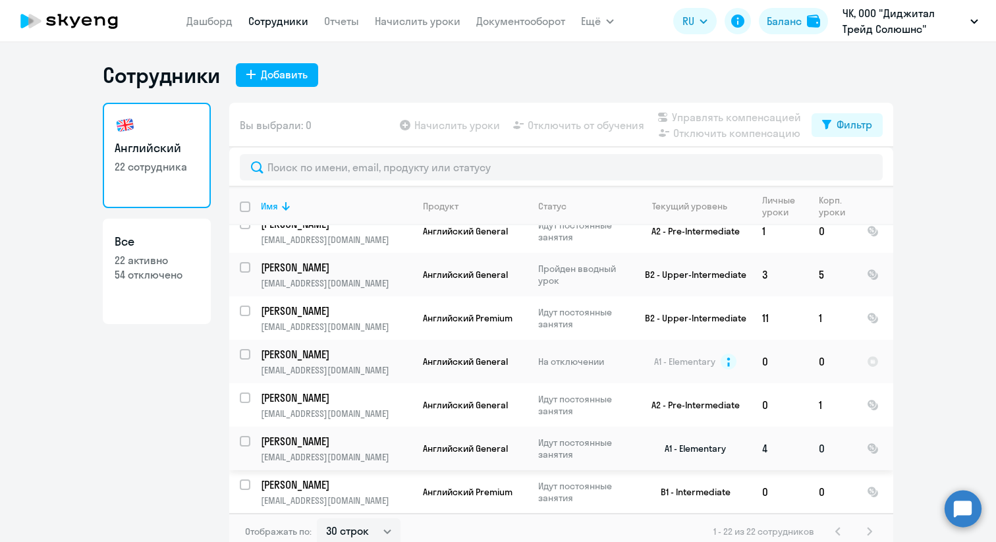
click at [327, 435] on p "[PERSON_NAME]" at bounding box center [335, 441] width 149 height 14
select select "english"
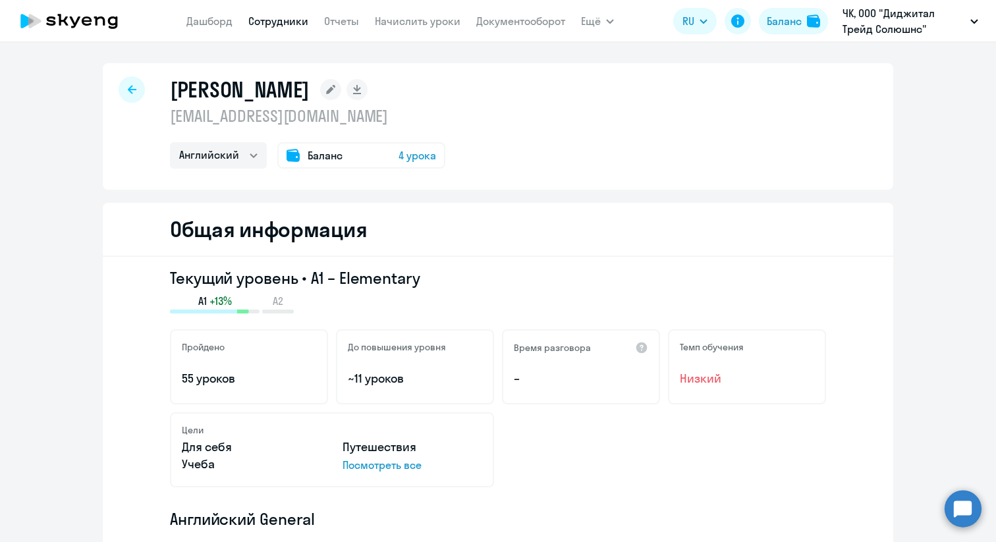
click at [352, 154] on div "Баланс 4 урока" at bounding box center [361, 155] width 168 height 26
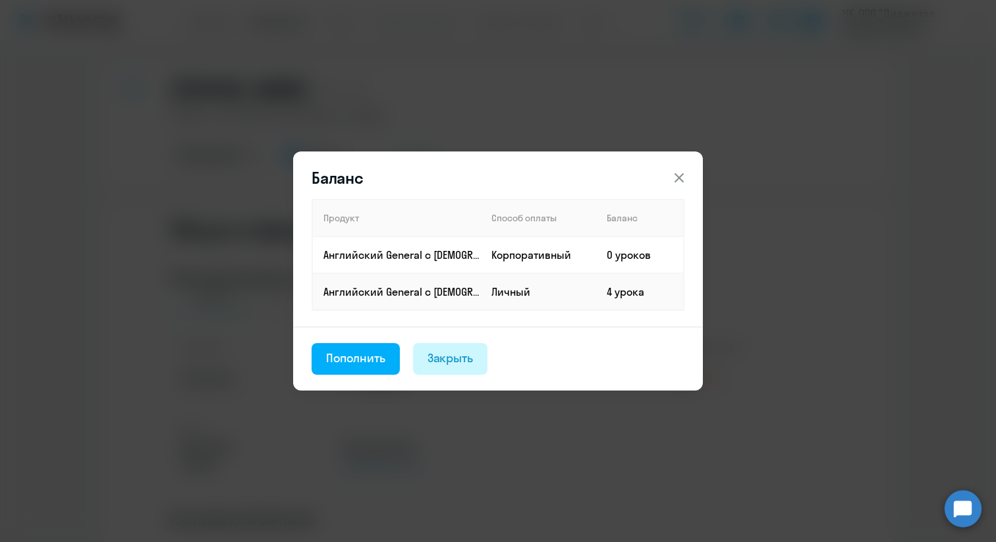
click at [445, 356] on div "Закрыть" at bounding box center [450, 358] width 46 height 17
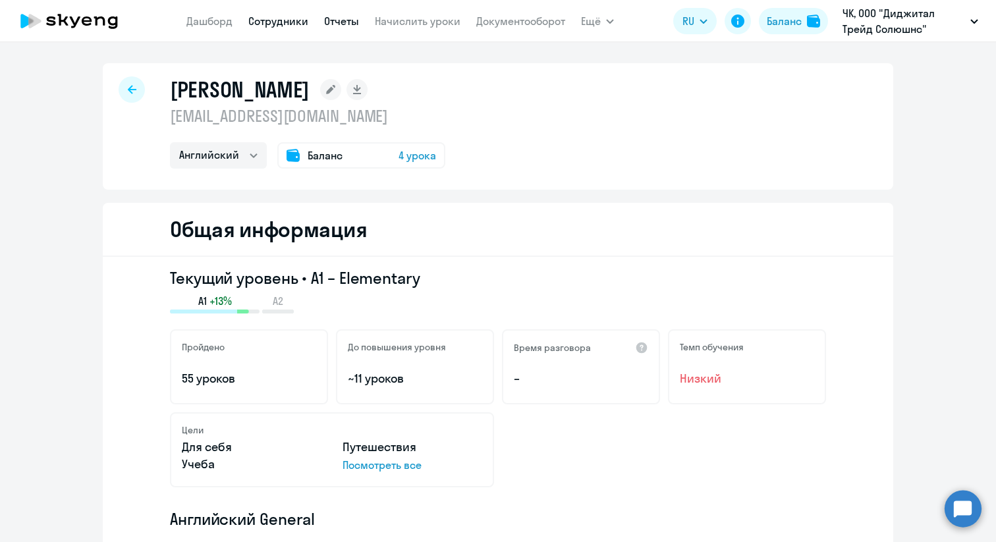
click at [354, 15] on link "Отчеты" at bounding box center [341, 20] width 35 height 13
